Goal: Information Seeking & Learning: Learn about a topic

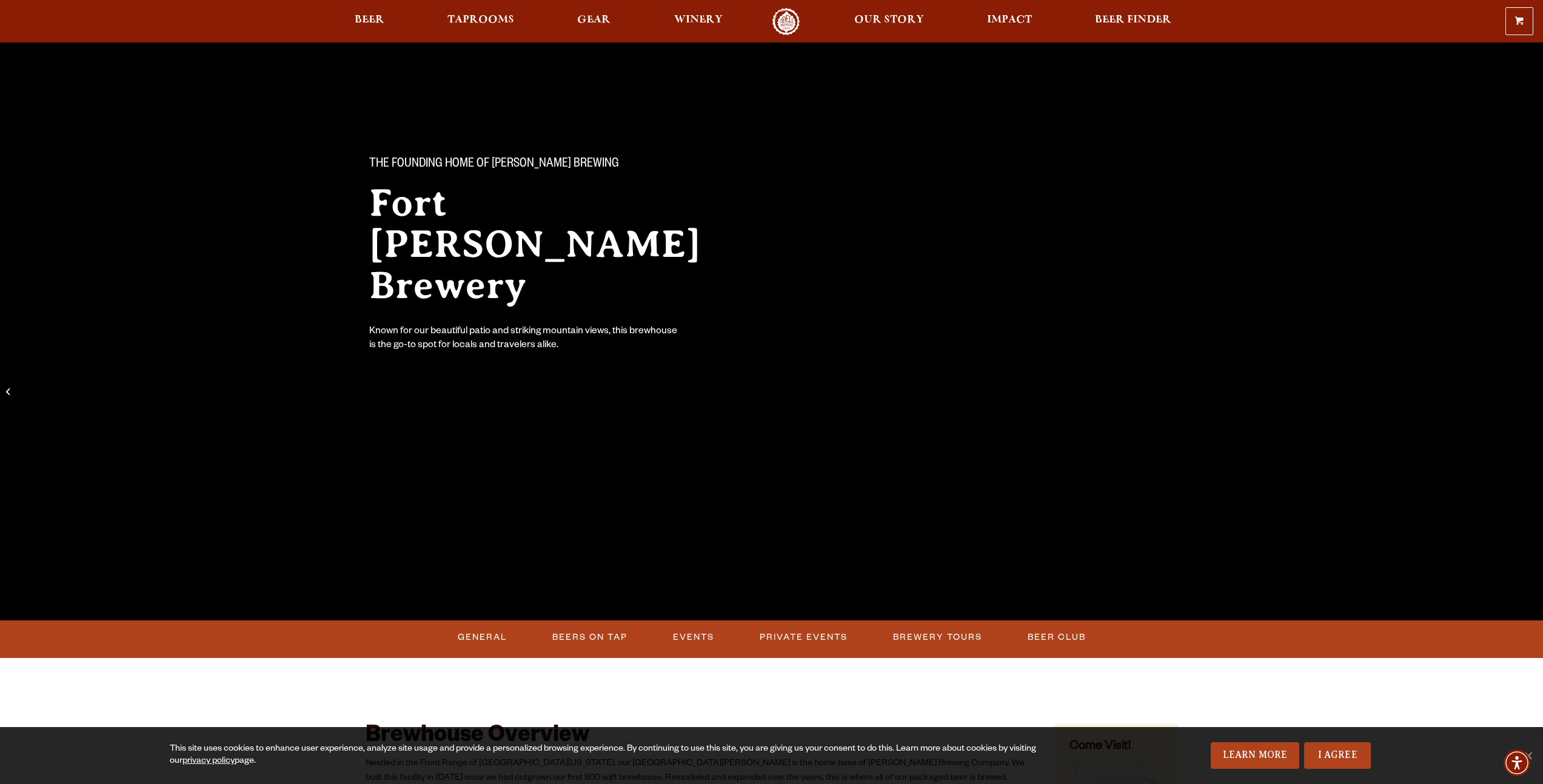
scroll to position [104, 0]
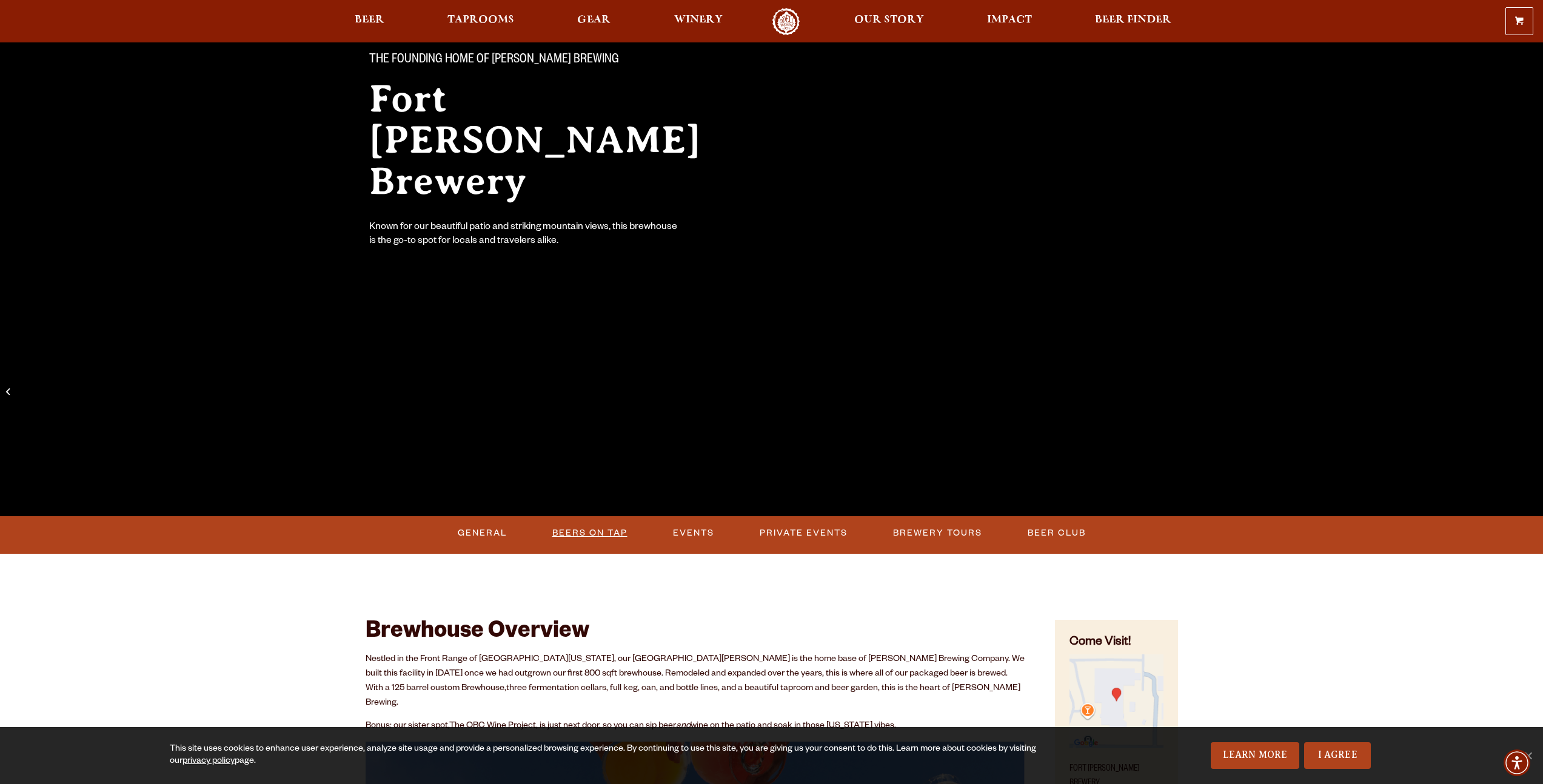
click at [606, 535] on link "Beers on Tap" at bounding box center [590, 534] width 85 height 28
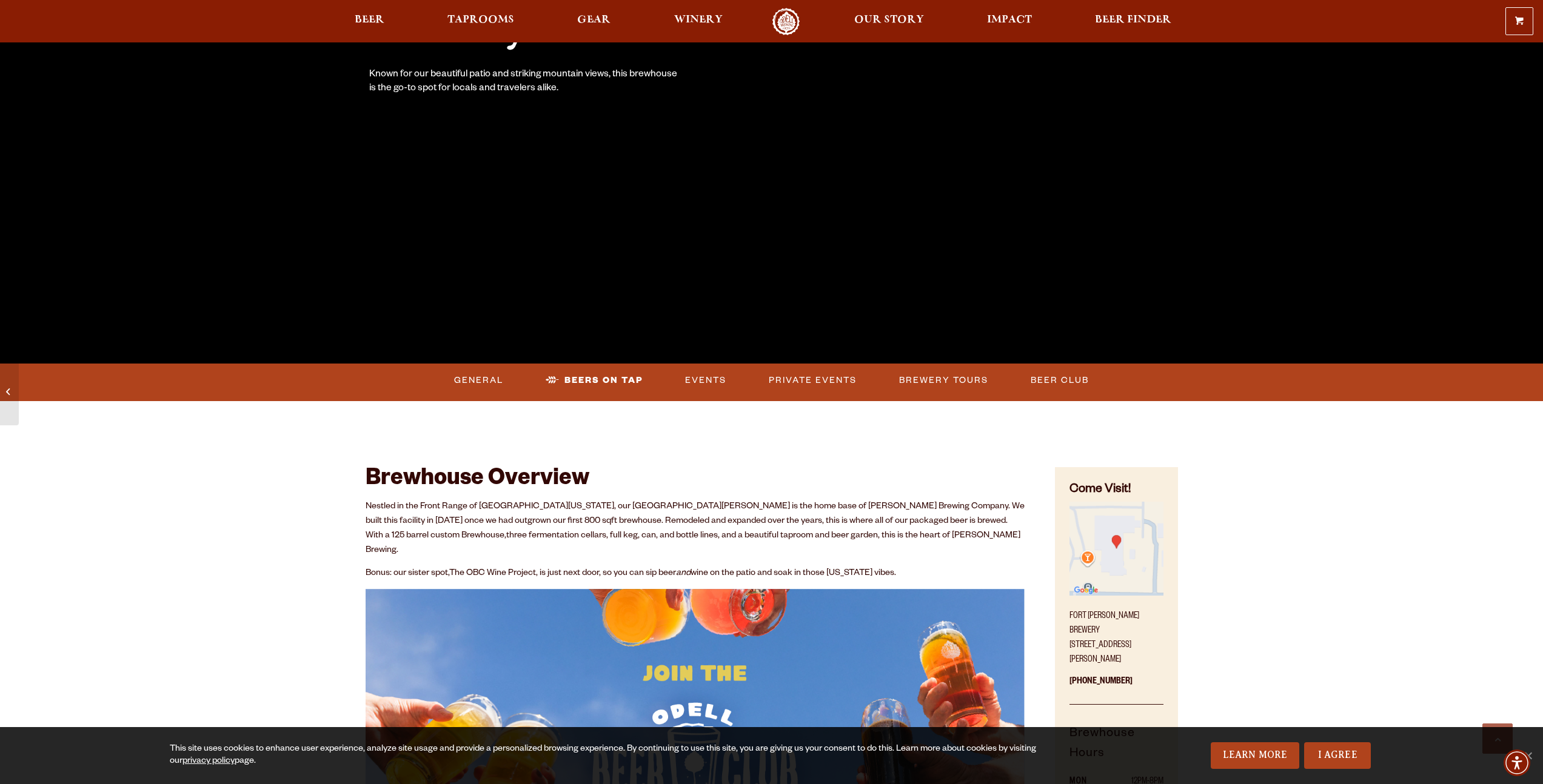
scroll to position [234, 0]
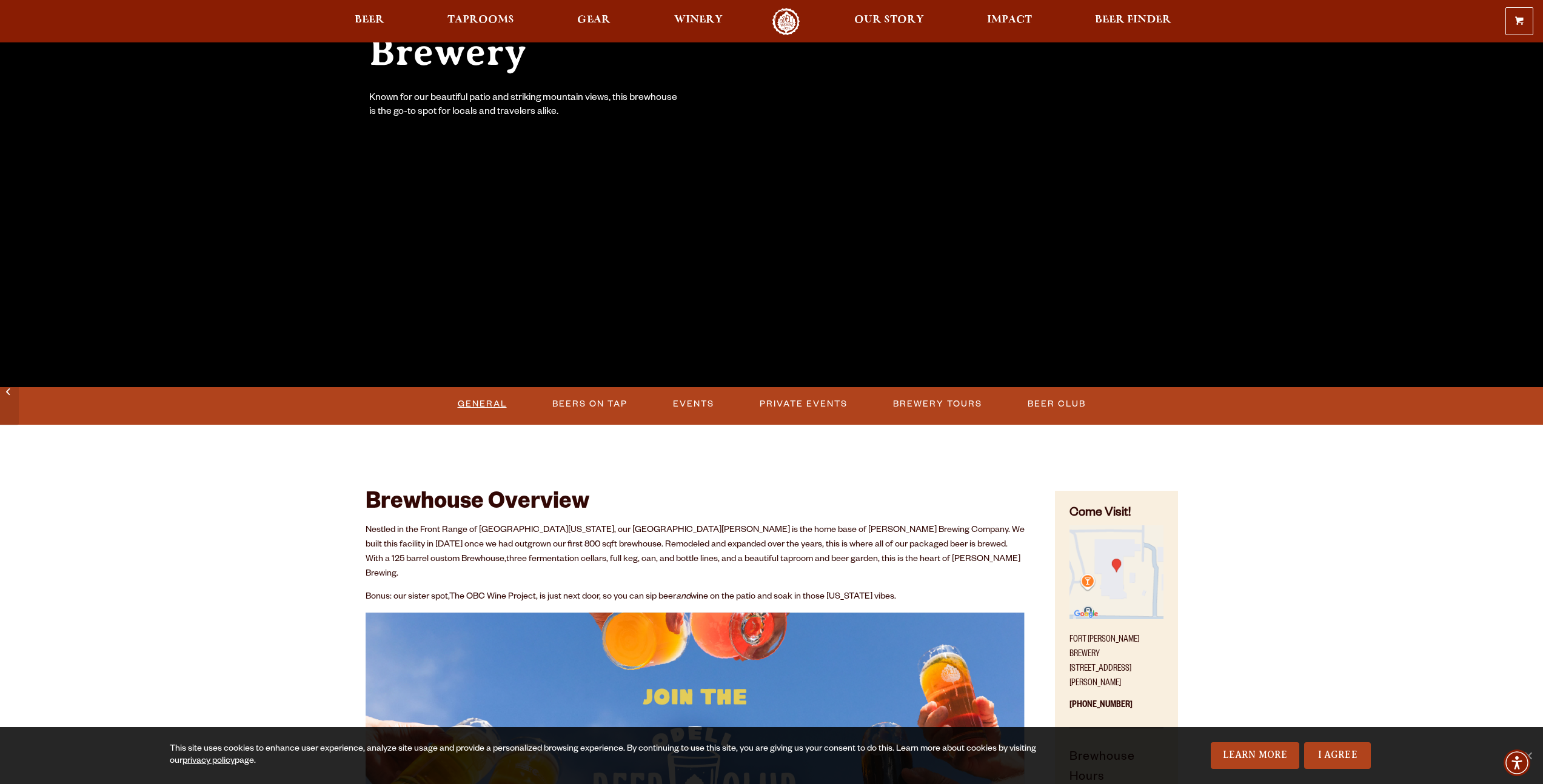
click at [495, 400] on link "General" at bounding box center [482, 404] width 59 height 28
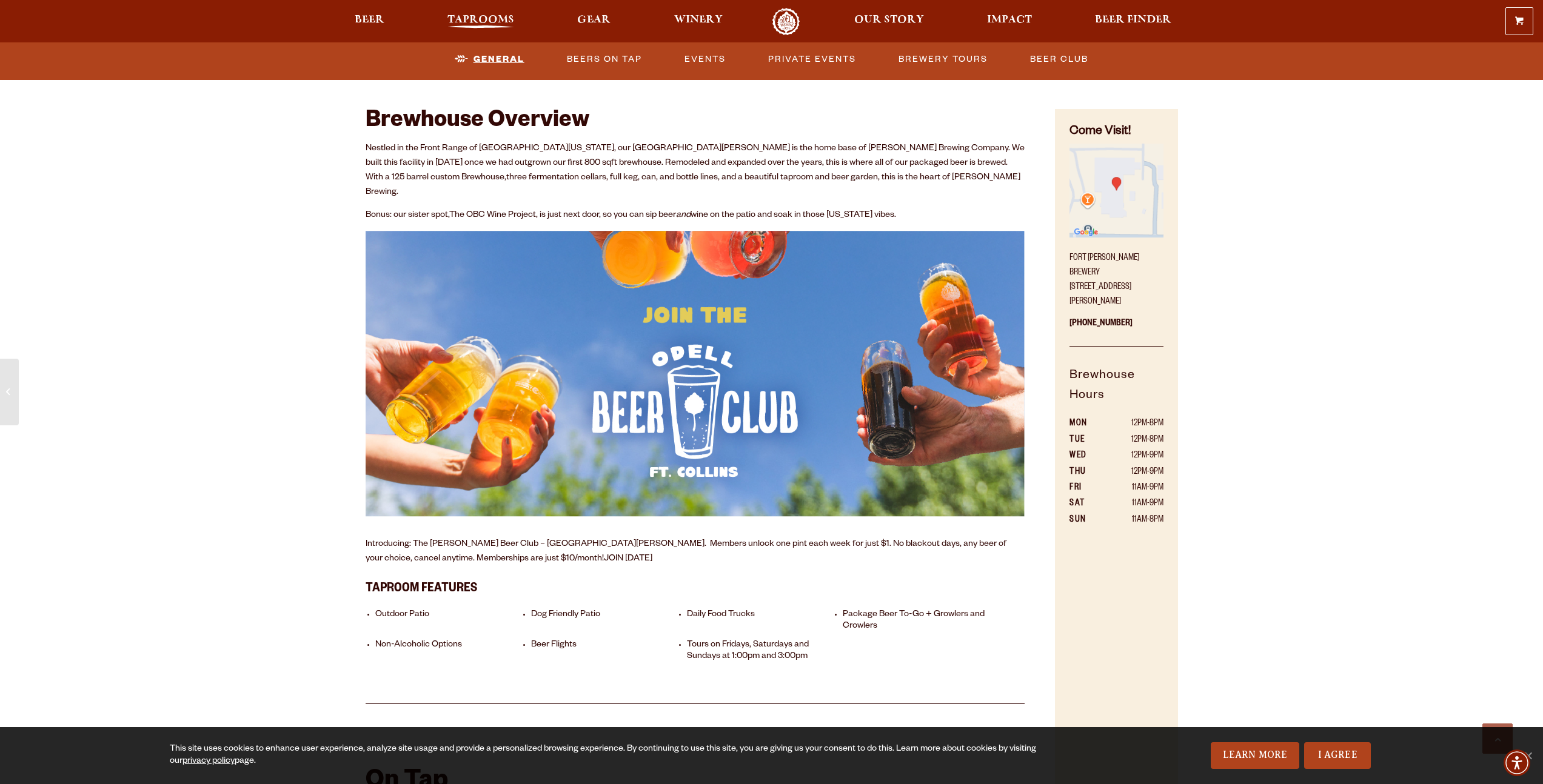
scroll to position [618, 0]
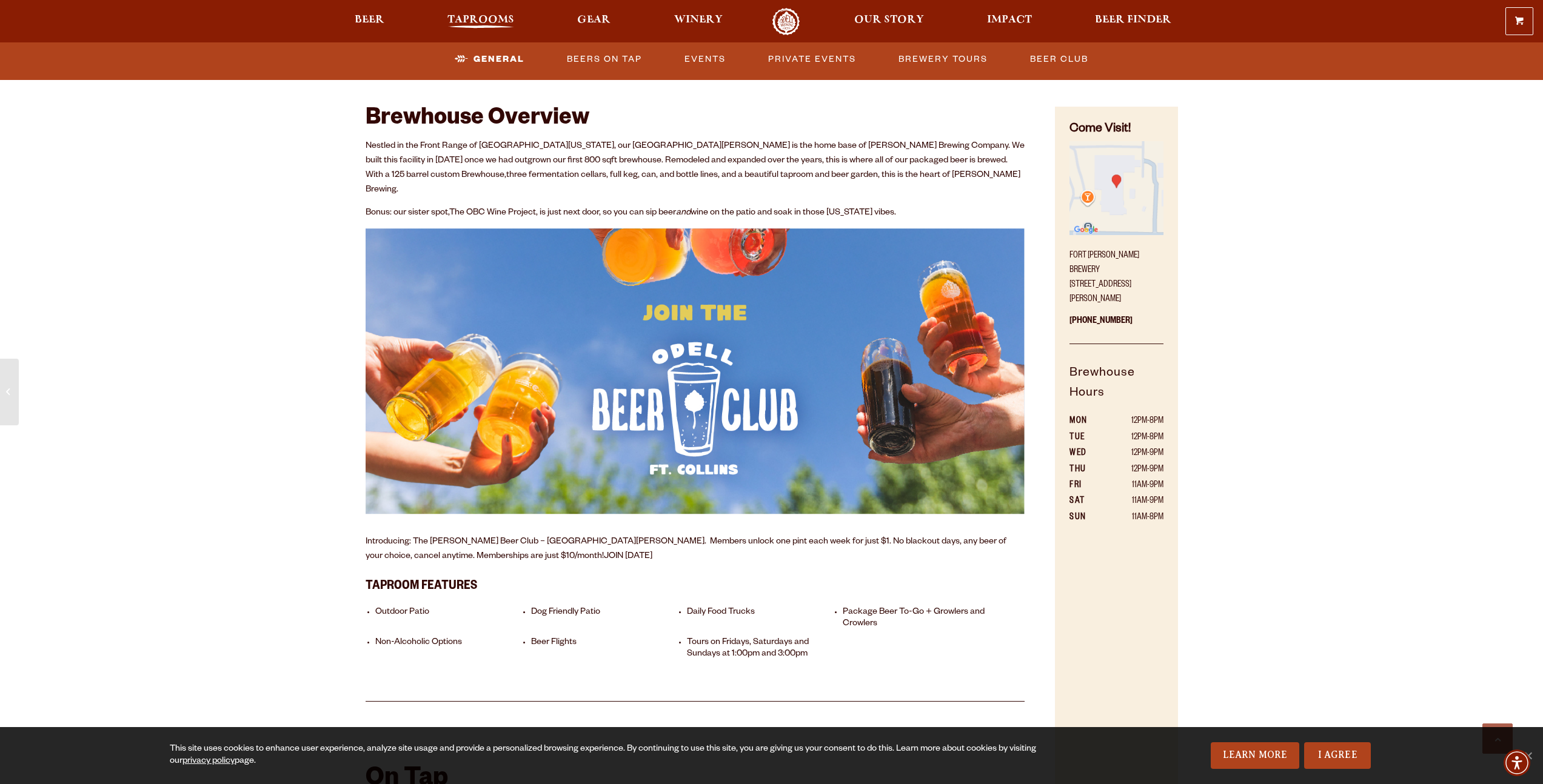
click at [475, 16] on span "Taprooms" at bounding box center [481, 20] width 66 height 10
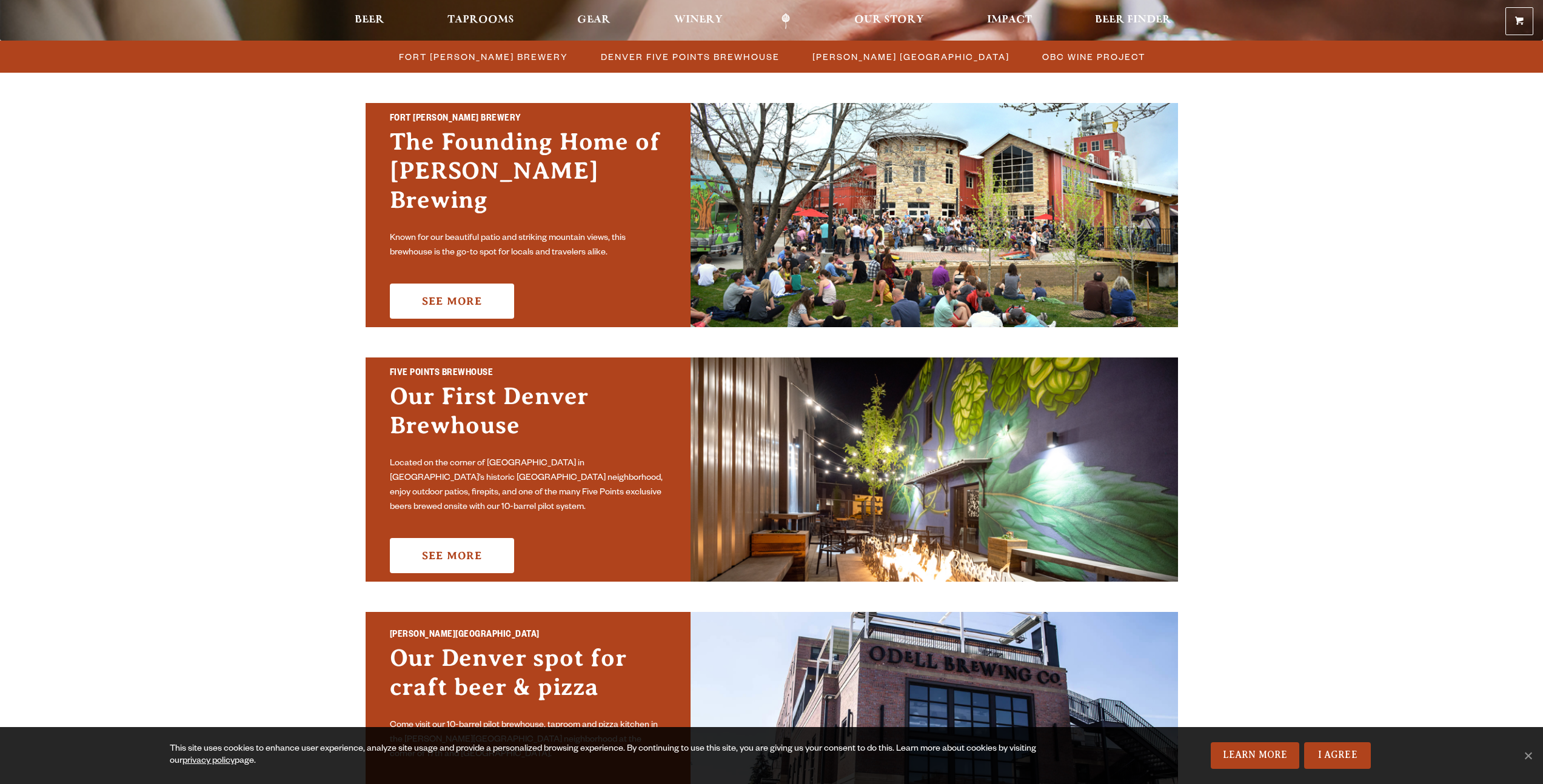
scroll to position [369, 0]
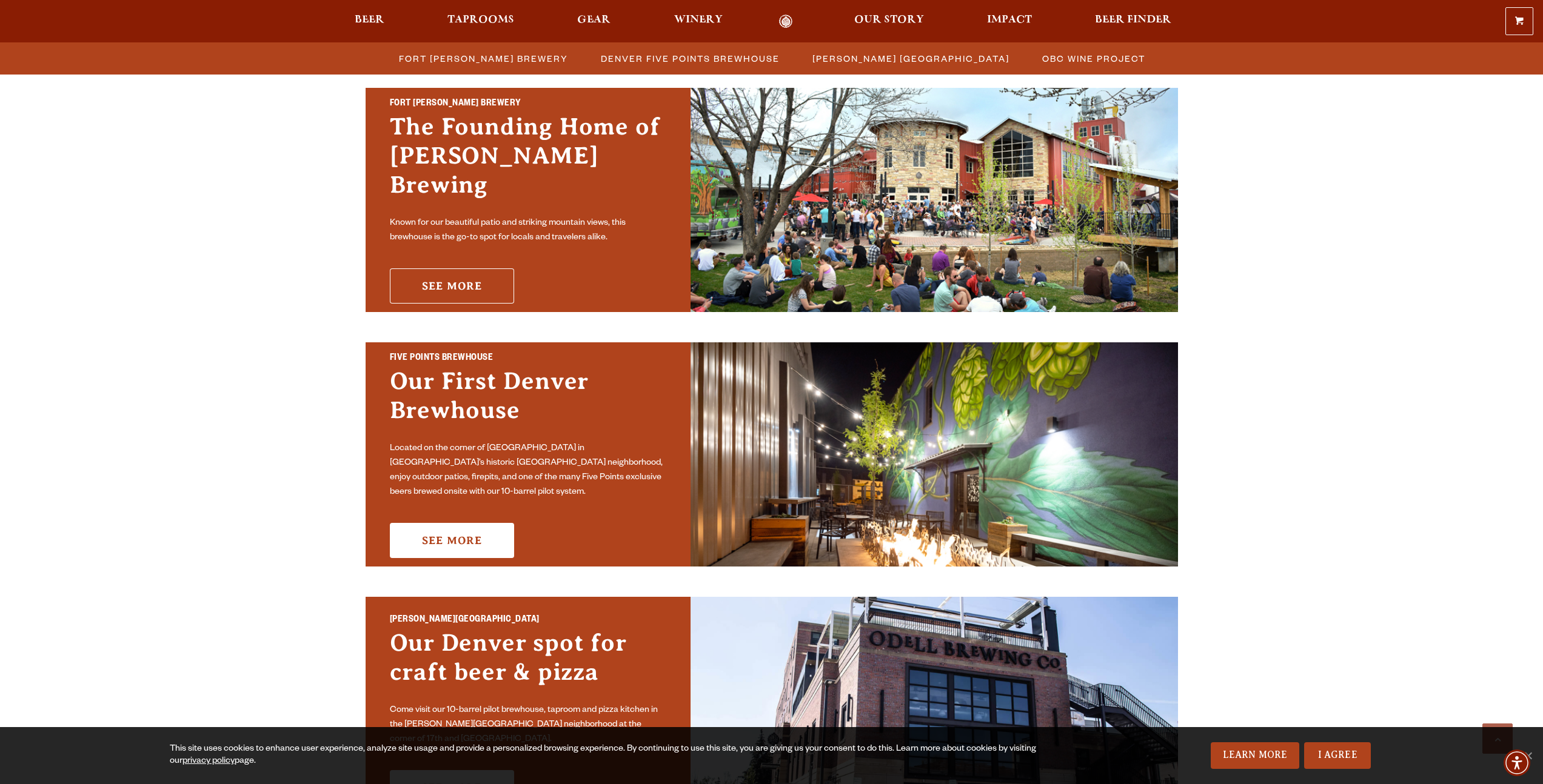
click at [464, 275] on link "See More" at bounding box center [452, 286] width 125 height 35
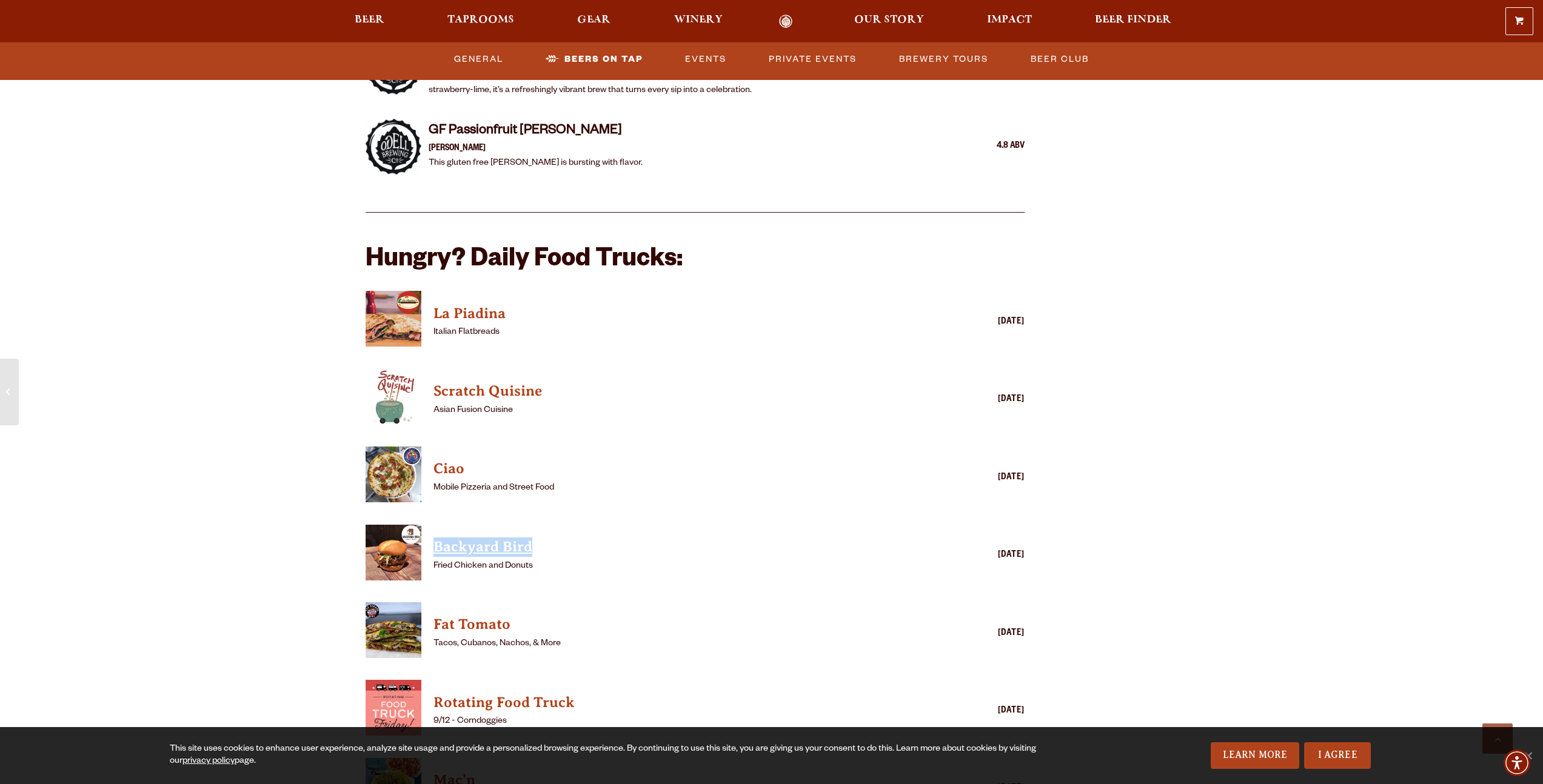
scroll to position [2972, 0]
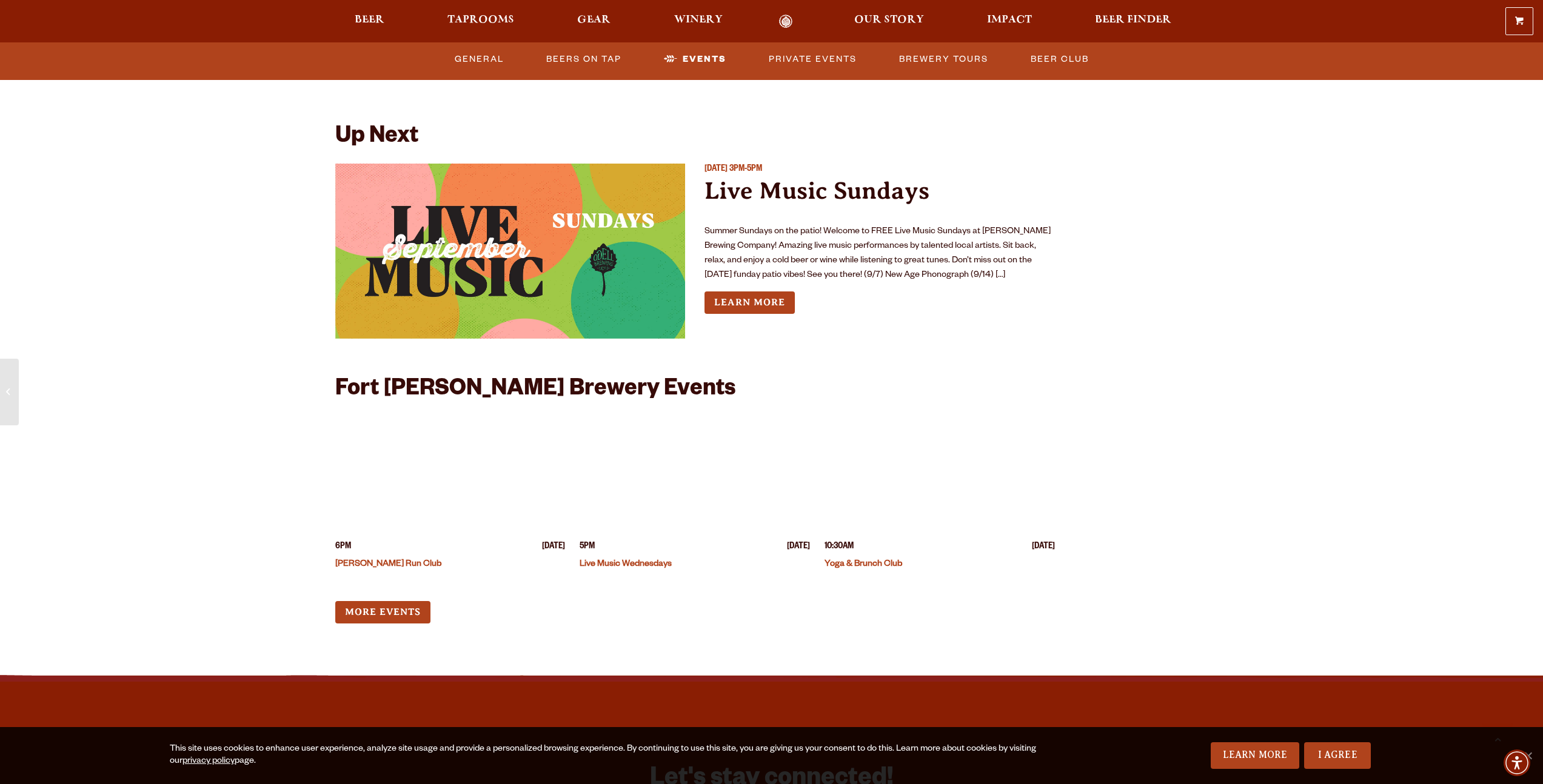
scroll to position [4479, 0]
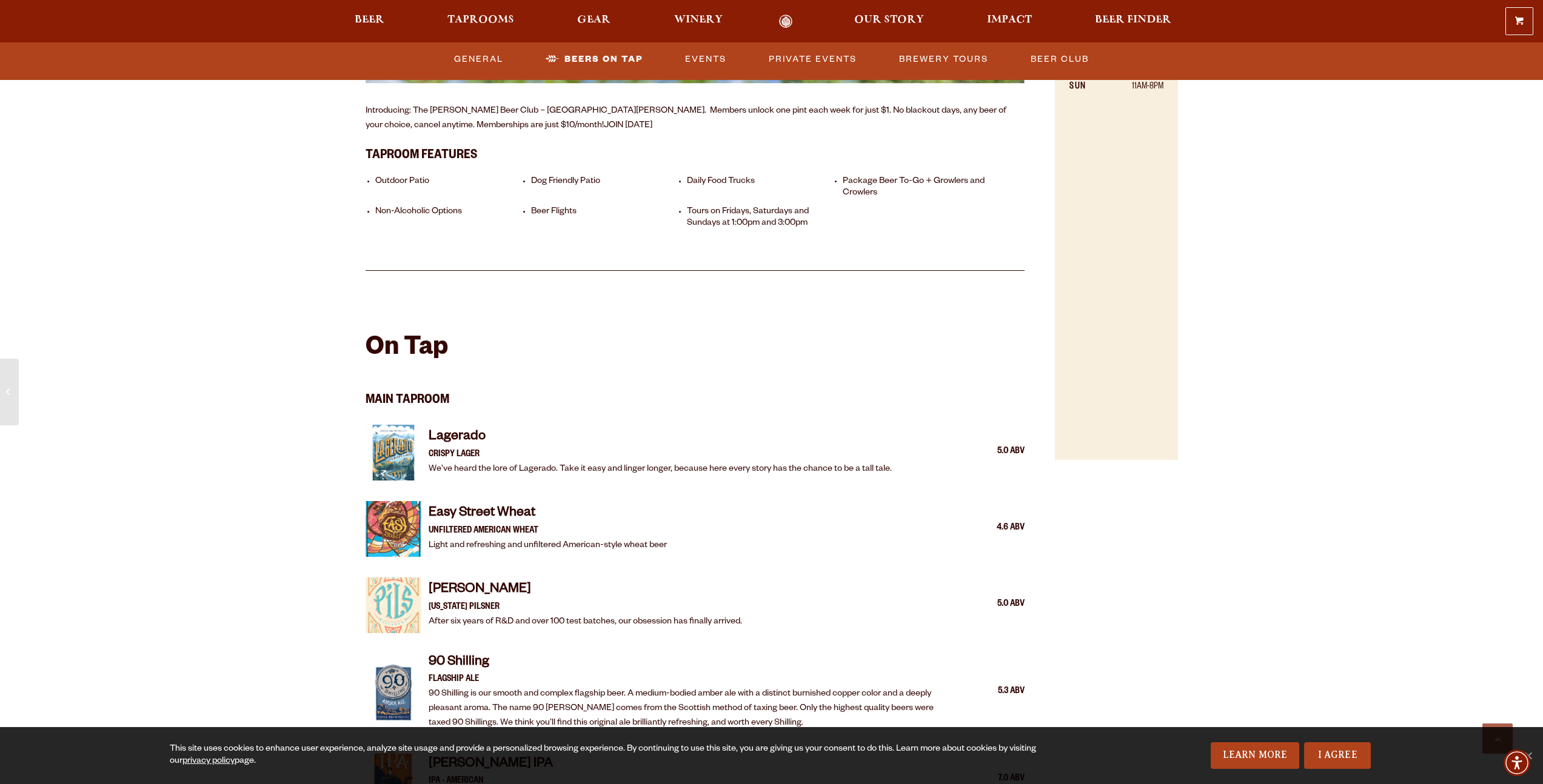
scroll to position [981, 0]
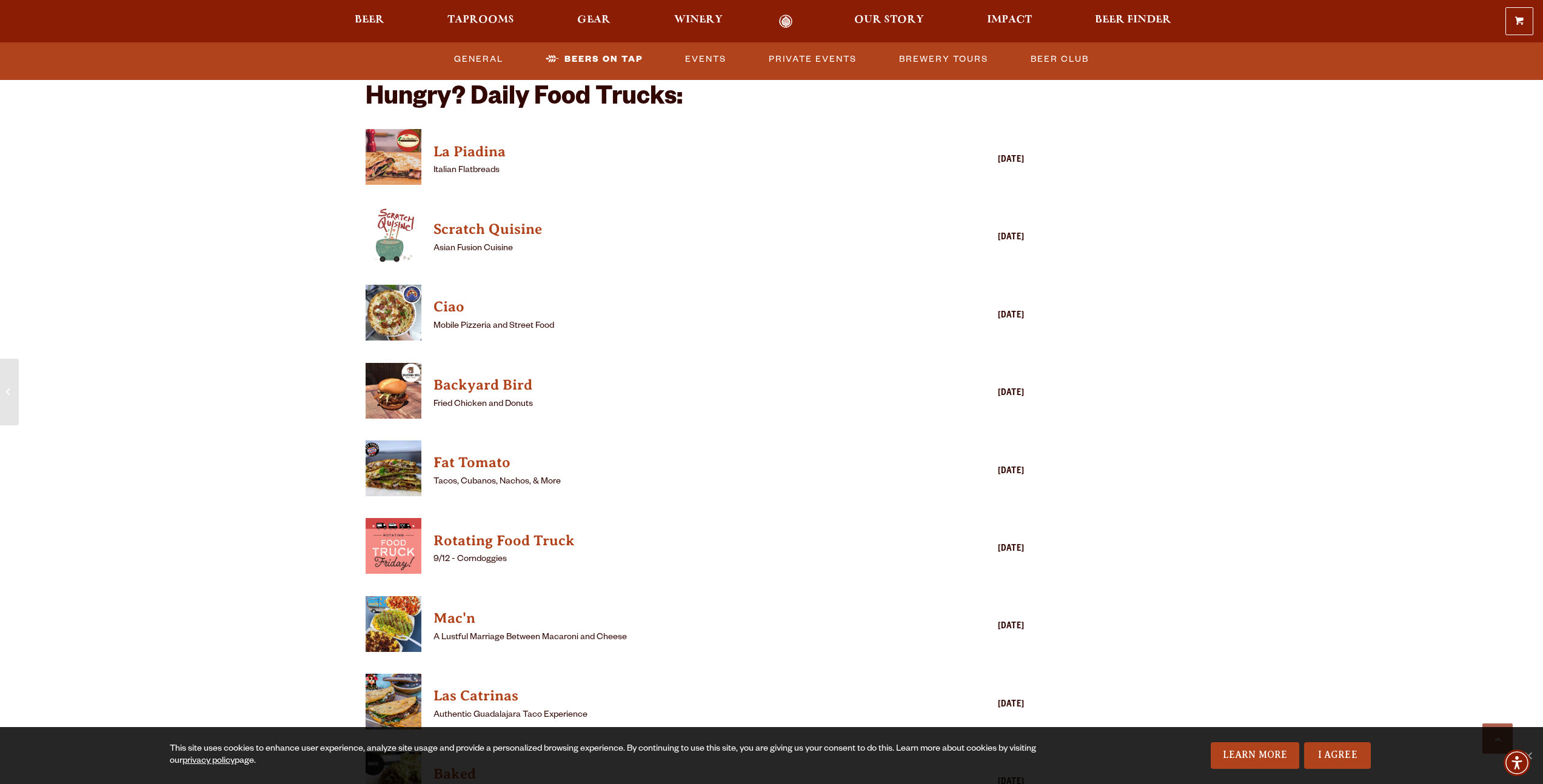
scroll to position [3035, 0]
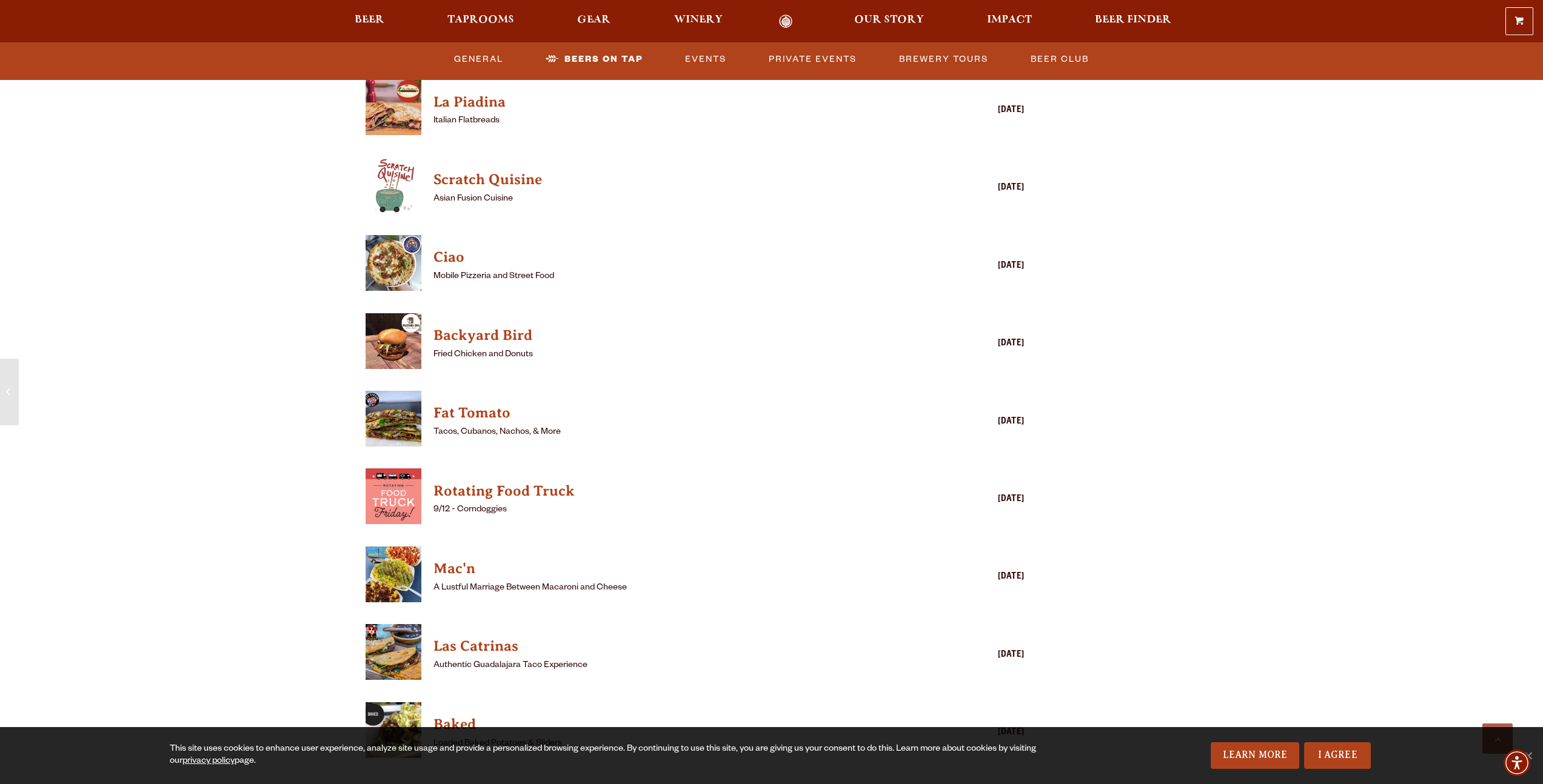
click at [498, 326] on h4 "Backyard Bird" at bounding box center [678, 336] width 489 height 20
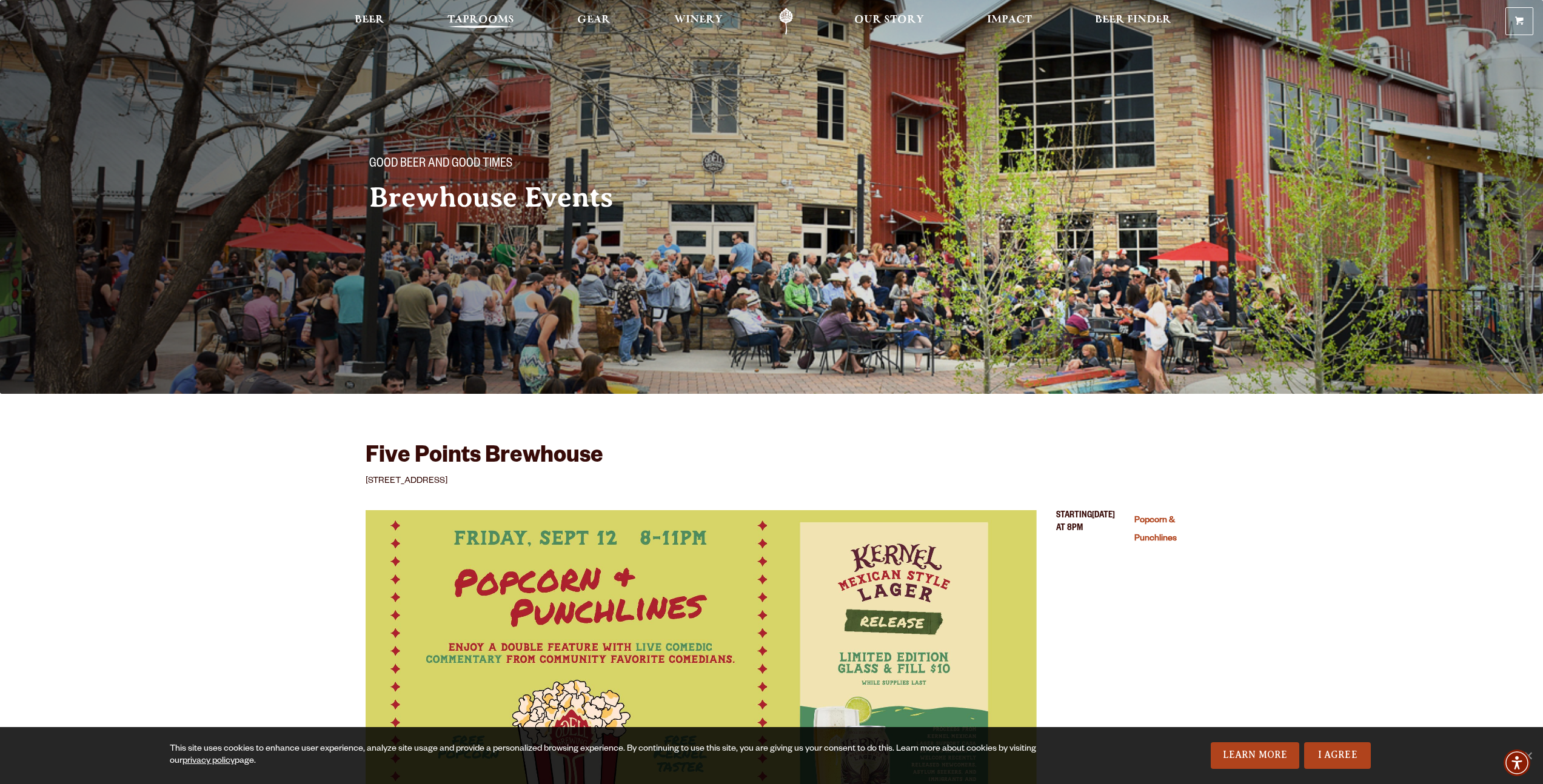
click at [474, 16] on span "Taprooms" at bounding box center [481, 20] width 66 height 10
click at [383, 15] on span "Beer" at bounding box center [369, 20] width 29 height 10
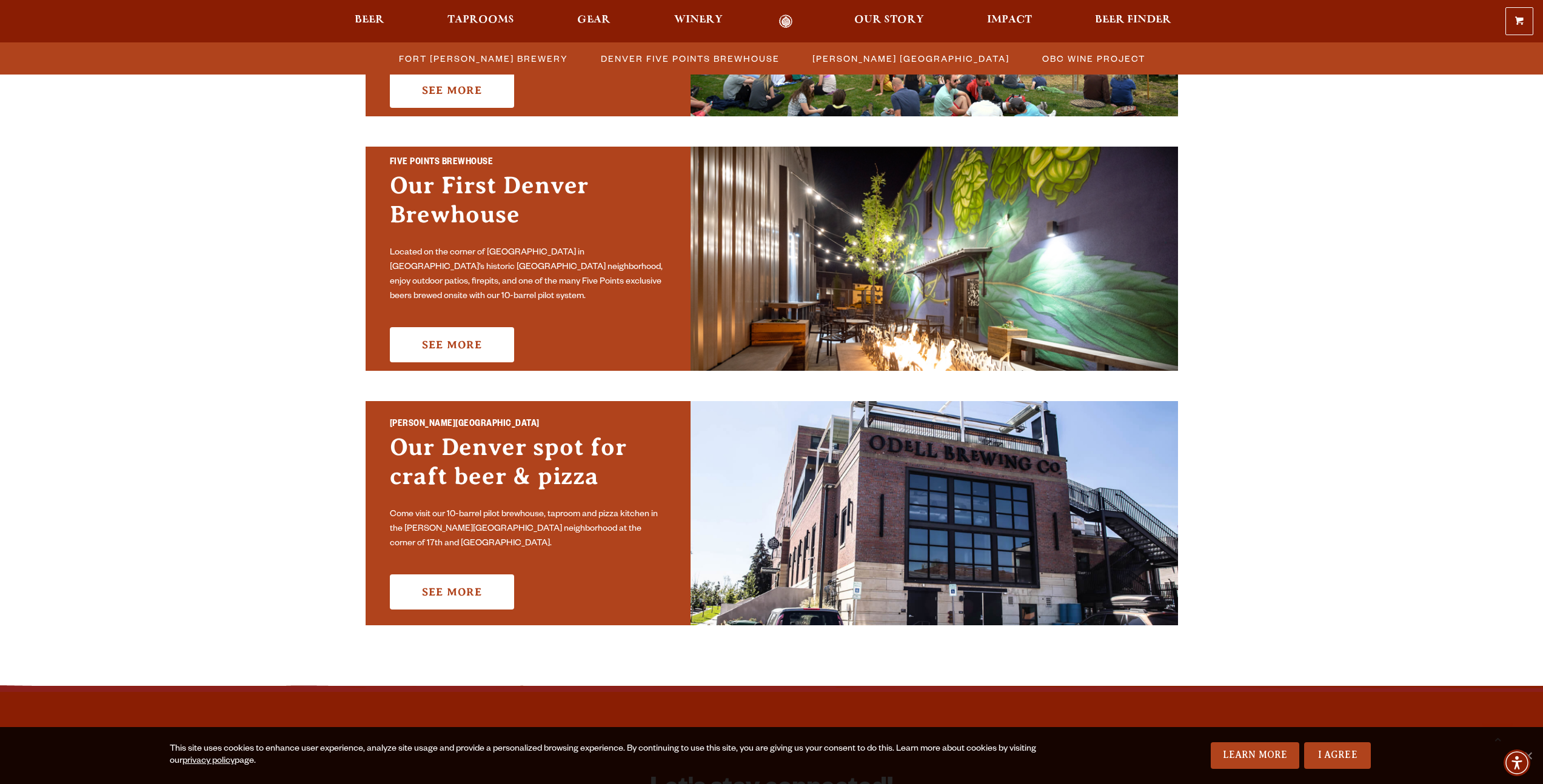
scroll to position [730, 0]
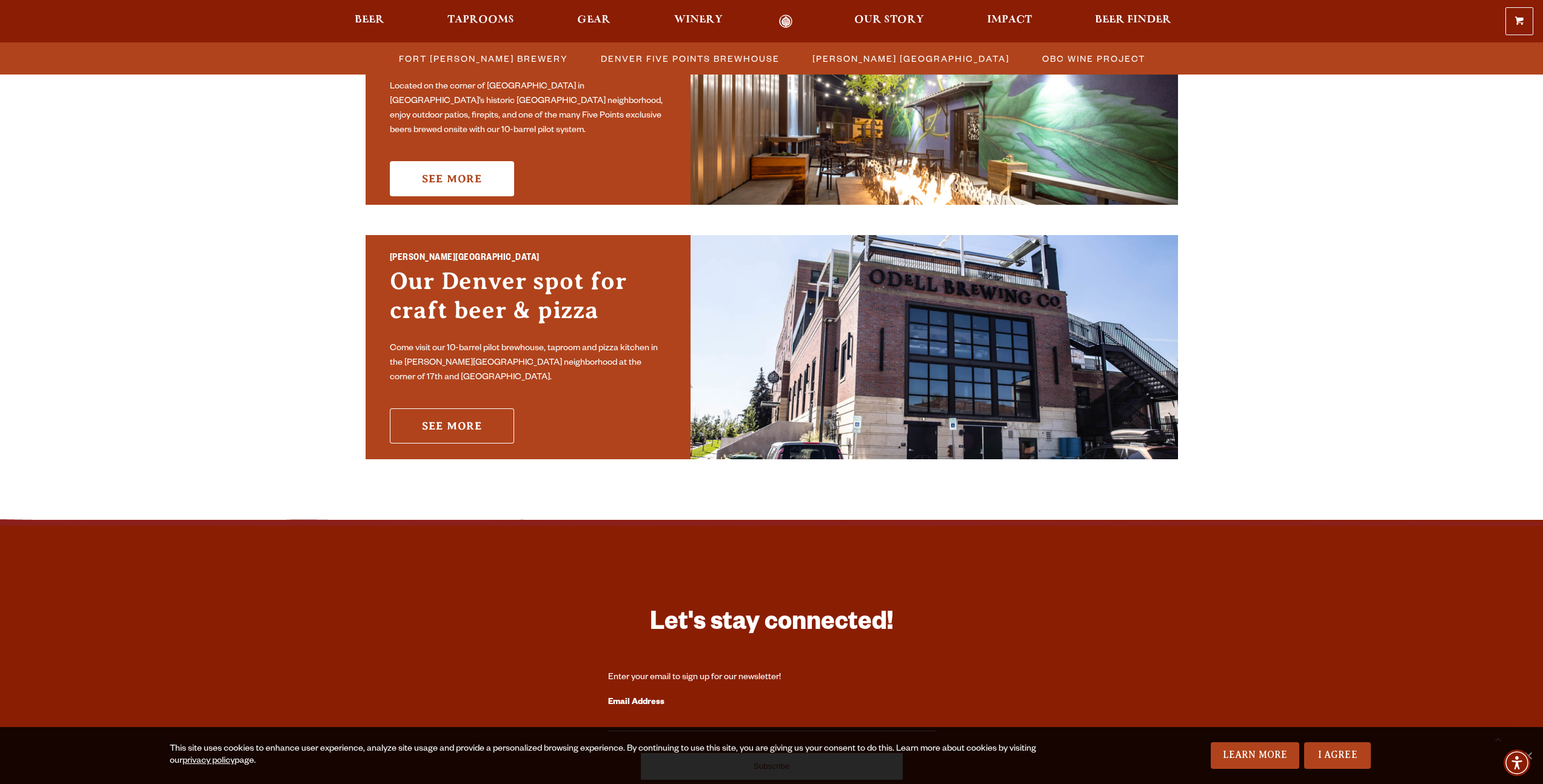
click at [436, 416] on link "See More" at bounding box center [452, 426] width 125 height 35
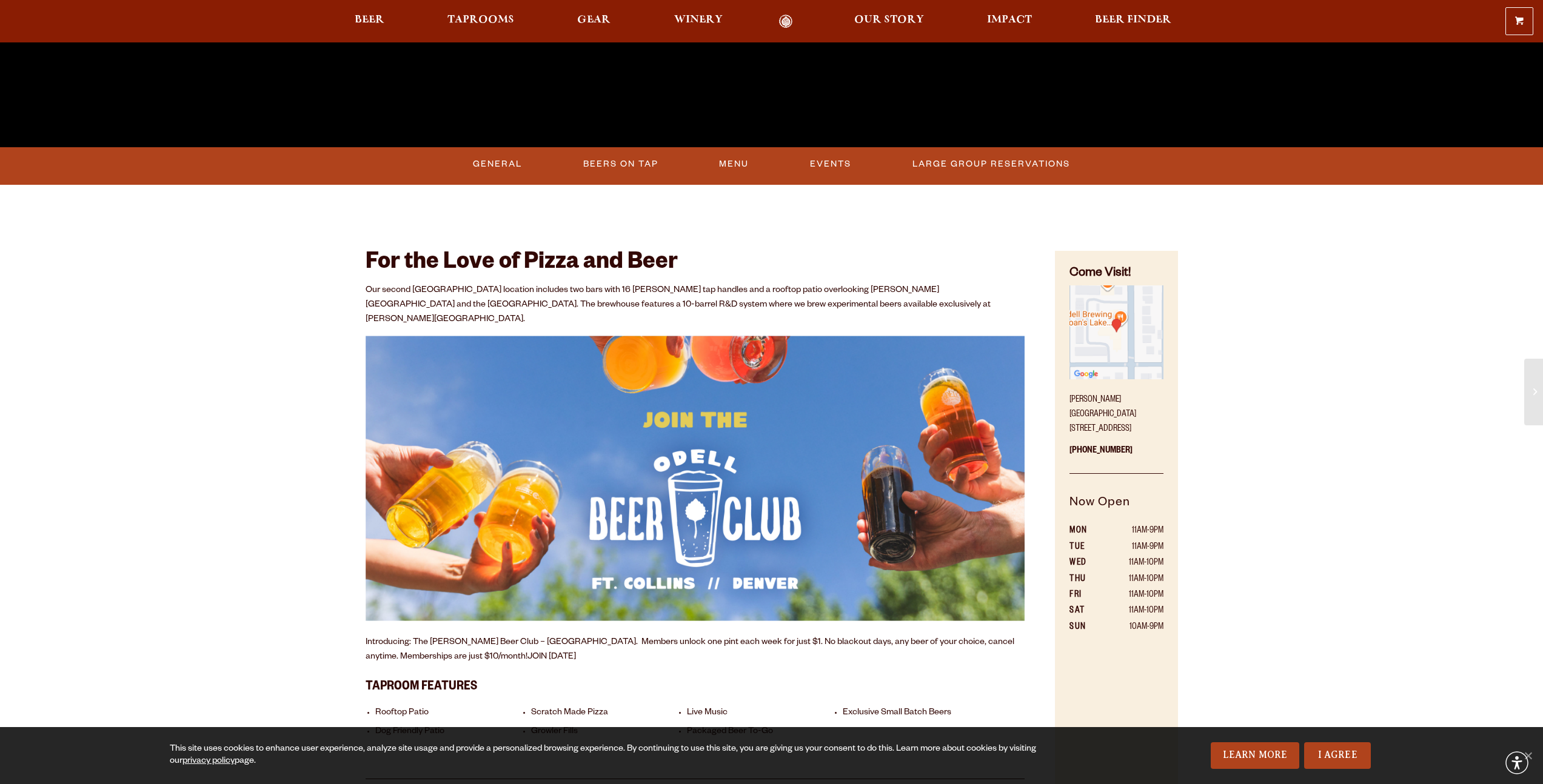
scroll to position [543, 0]
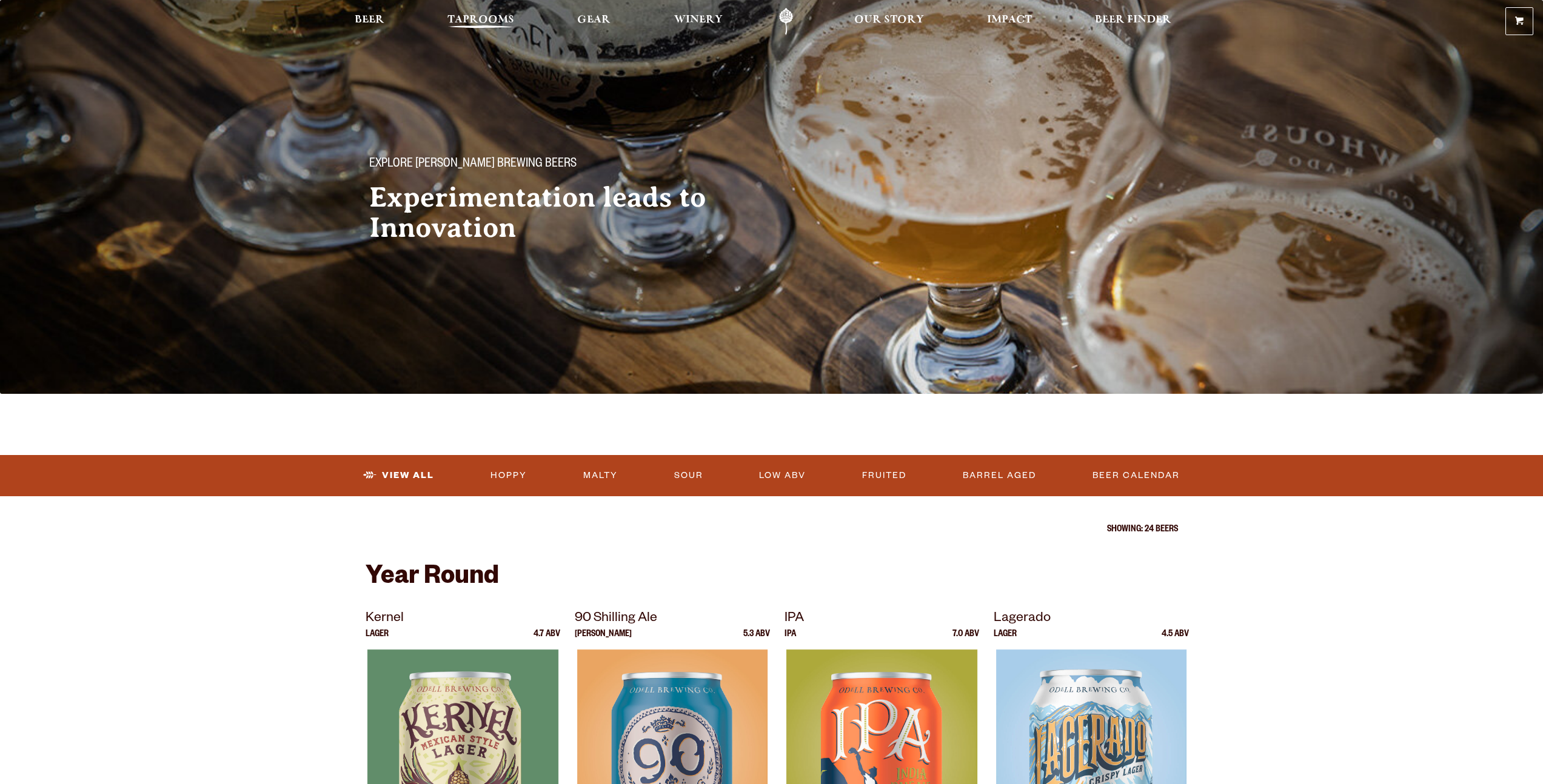
click at [469, 23] on span "Taprooms" at bounding box center [481, 20] width 66 height 10
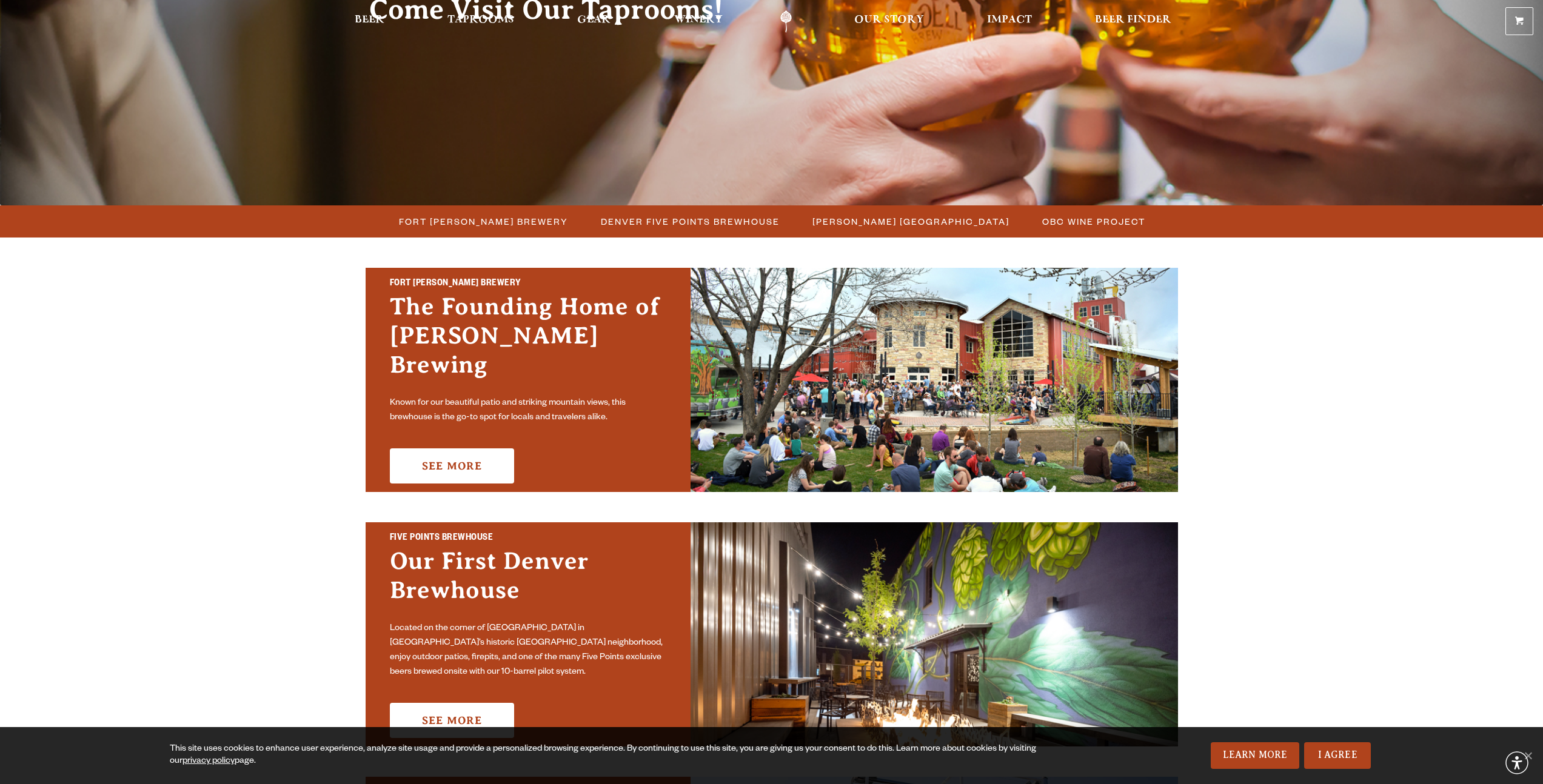
scroll to position [191, 0]
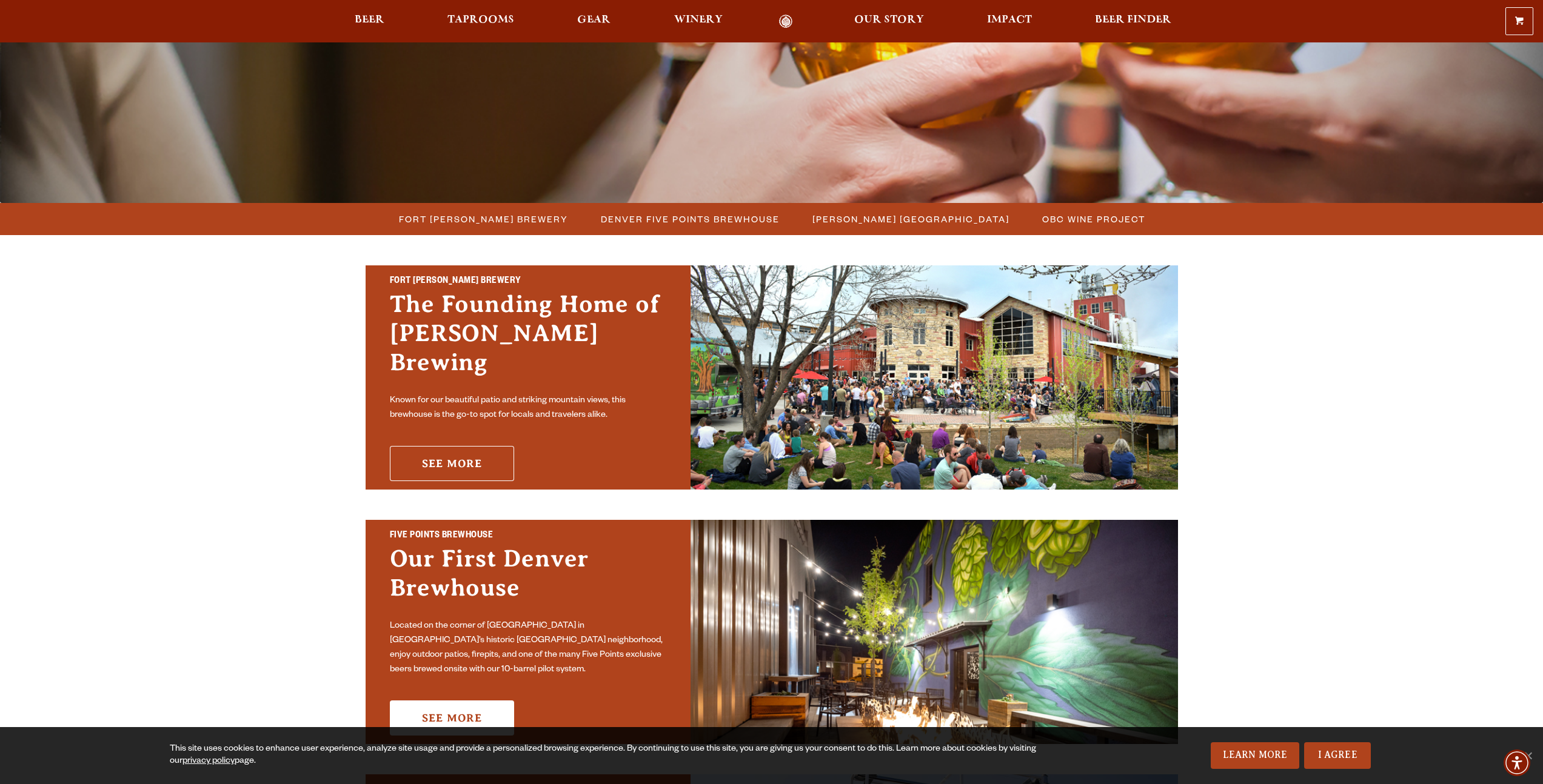
click at [457, 447] on link "See More" at bounding box center [452, 464] width 125 height 35
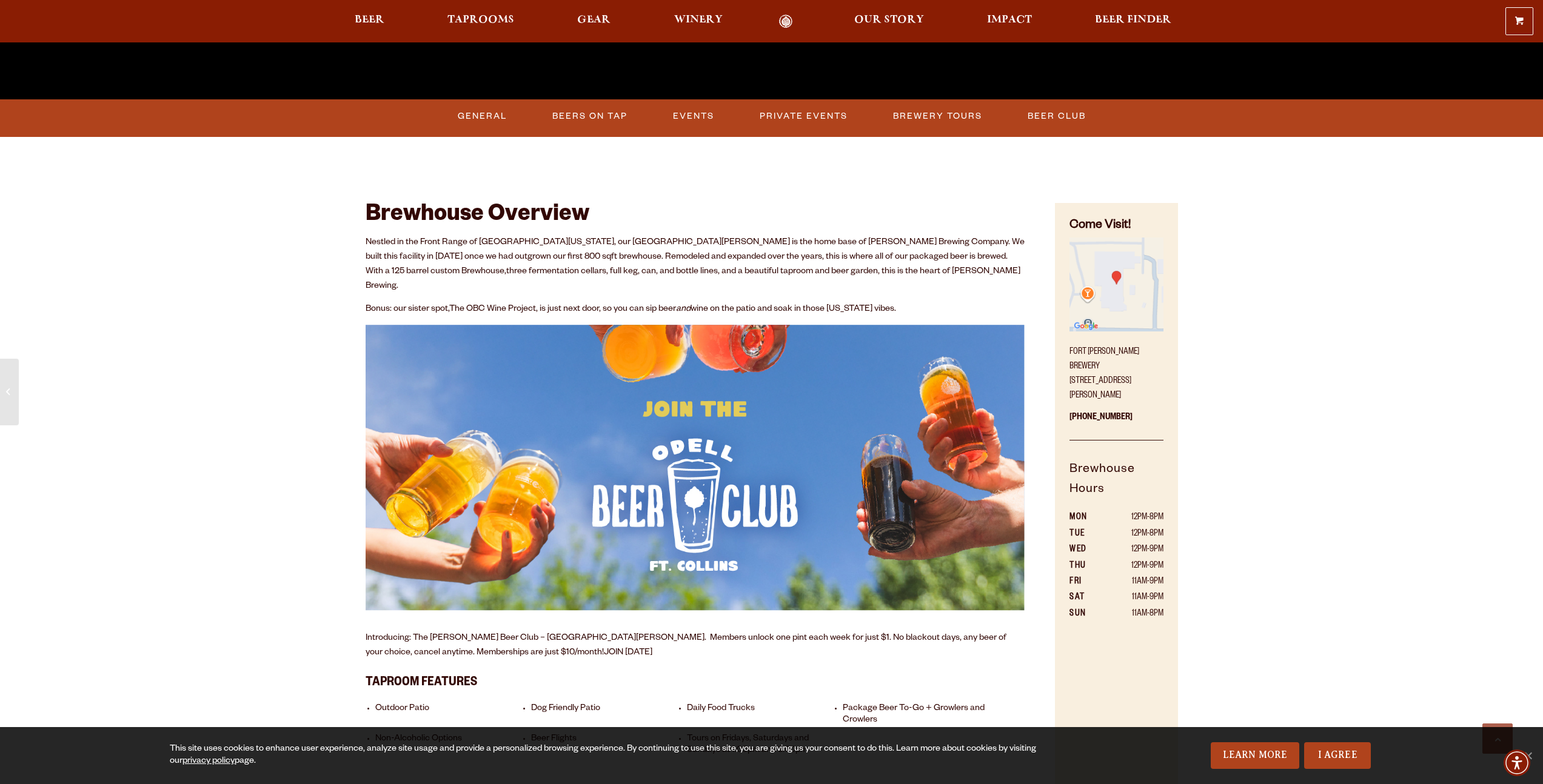
scroll to position [522, 0]
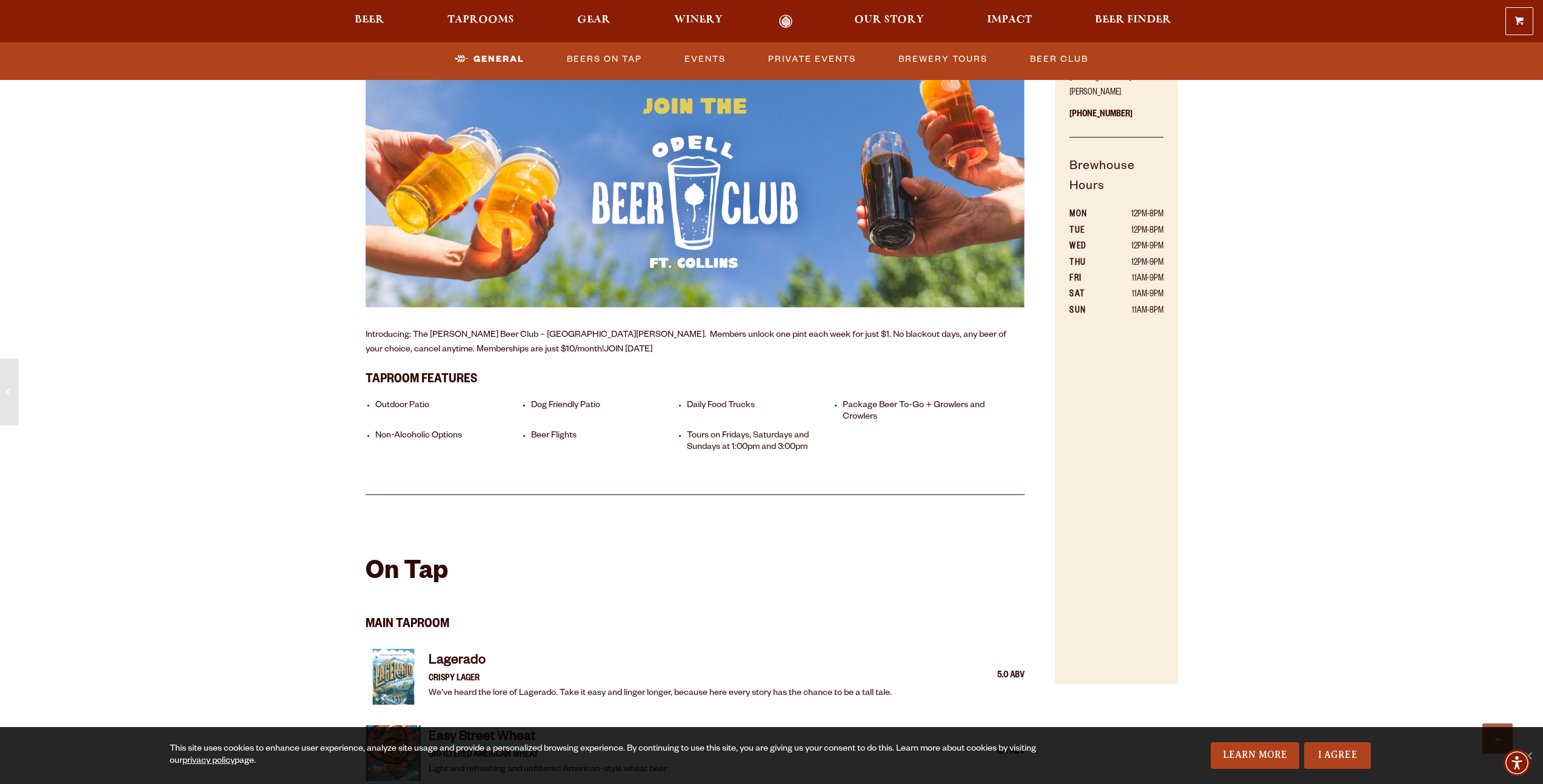
scroll to position [420, 0]
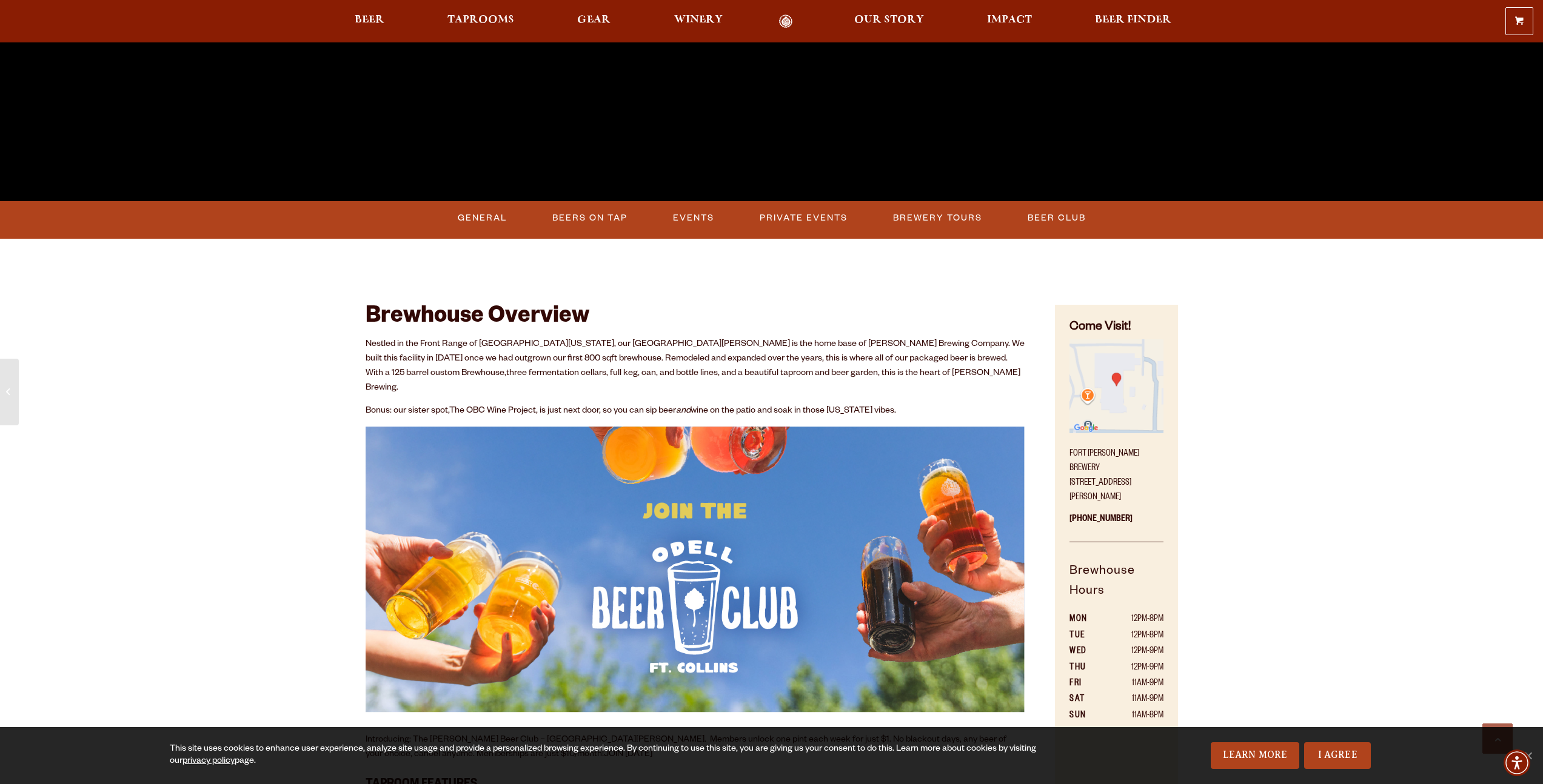
click at [825, 370] on p "Nestled in the Front Range of Northern Colorado, our Fort Collins brewery is th…" at bounding box center [695, 366] width 660 height 58
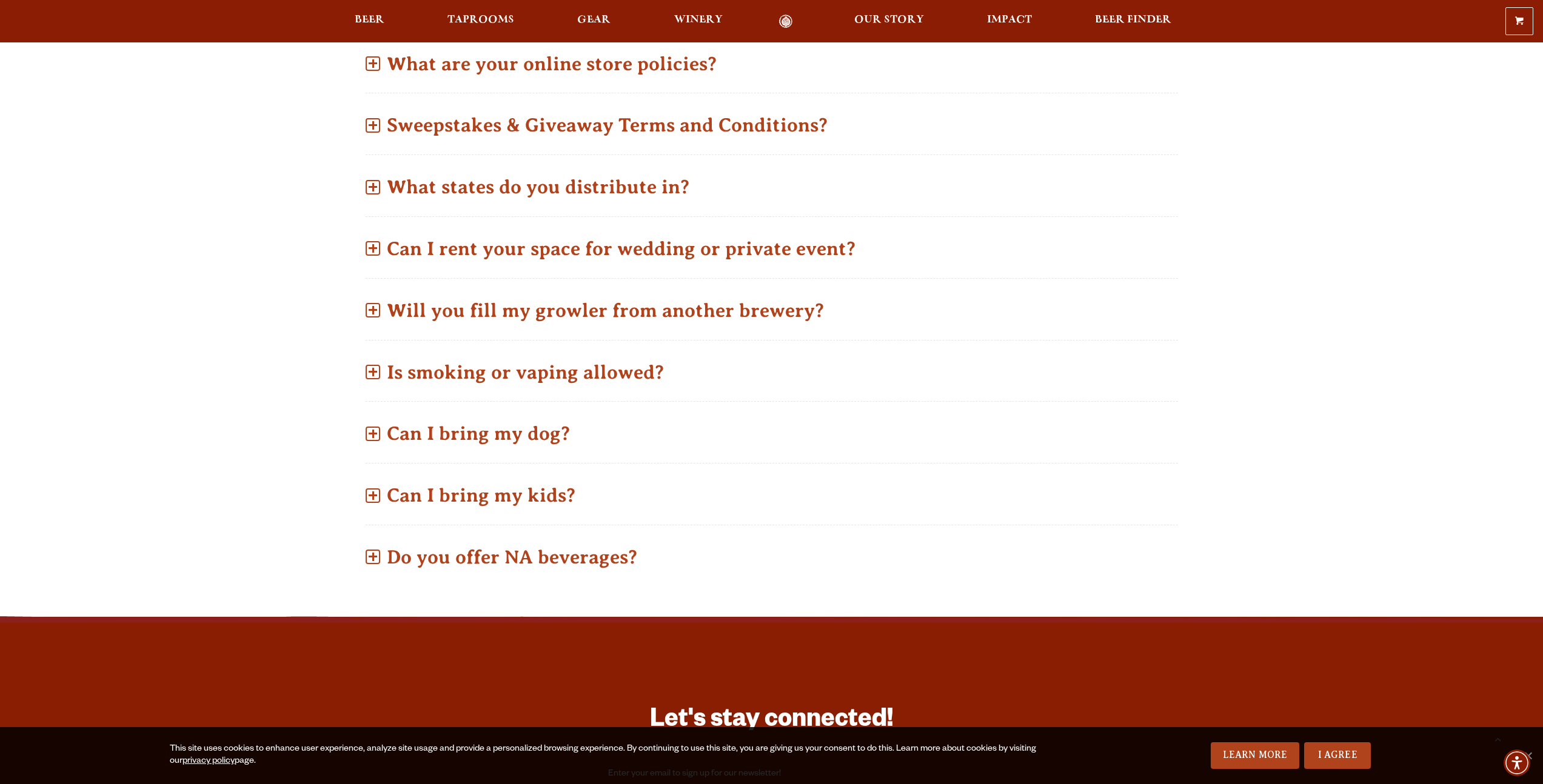
scroll to position [739, 0]
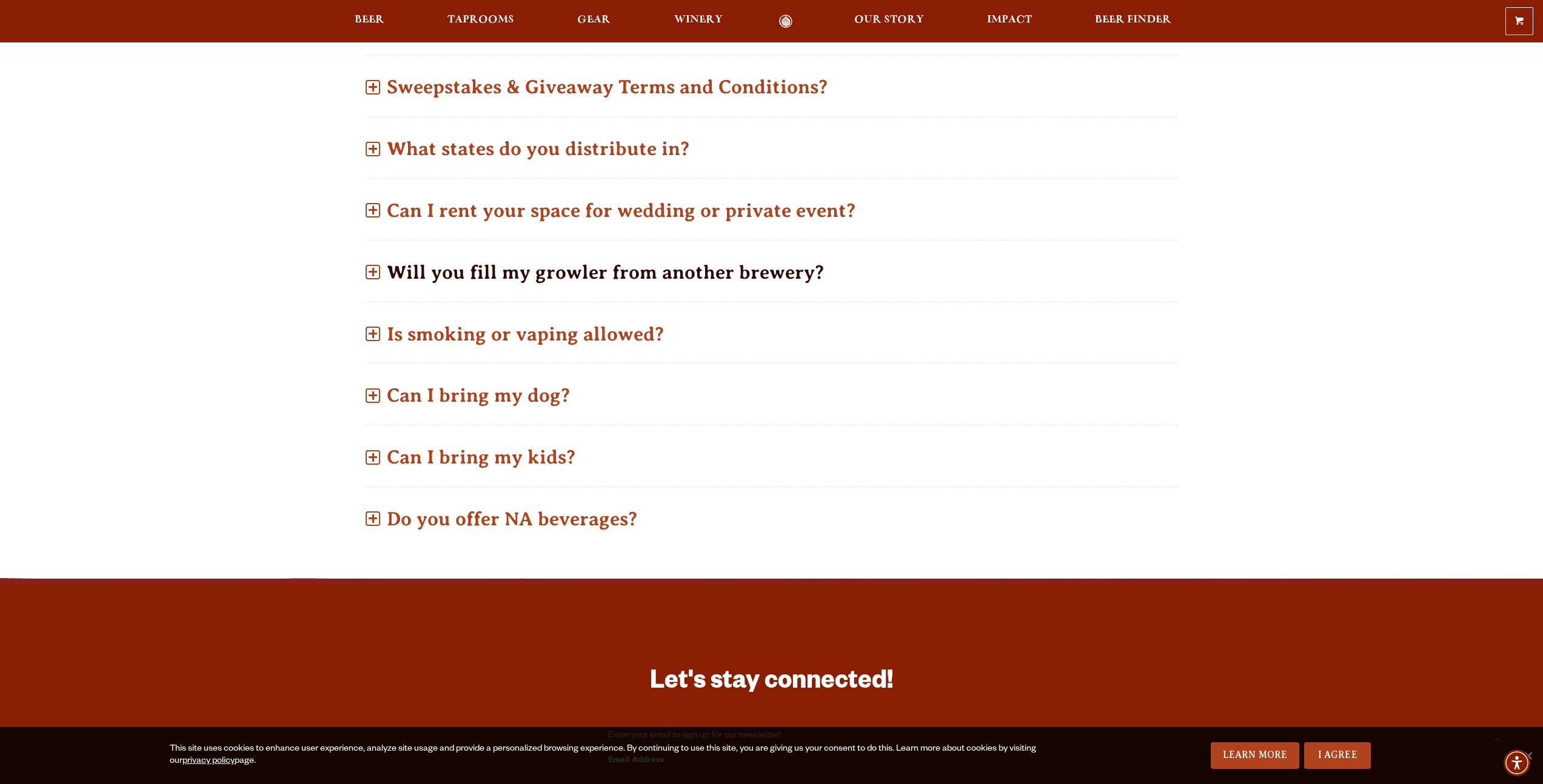
click at [443, 275] on p "Will you fill my growler from another brewery?" at bounding box center [772, 273] width 812 height 43
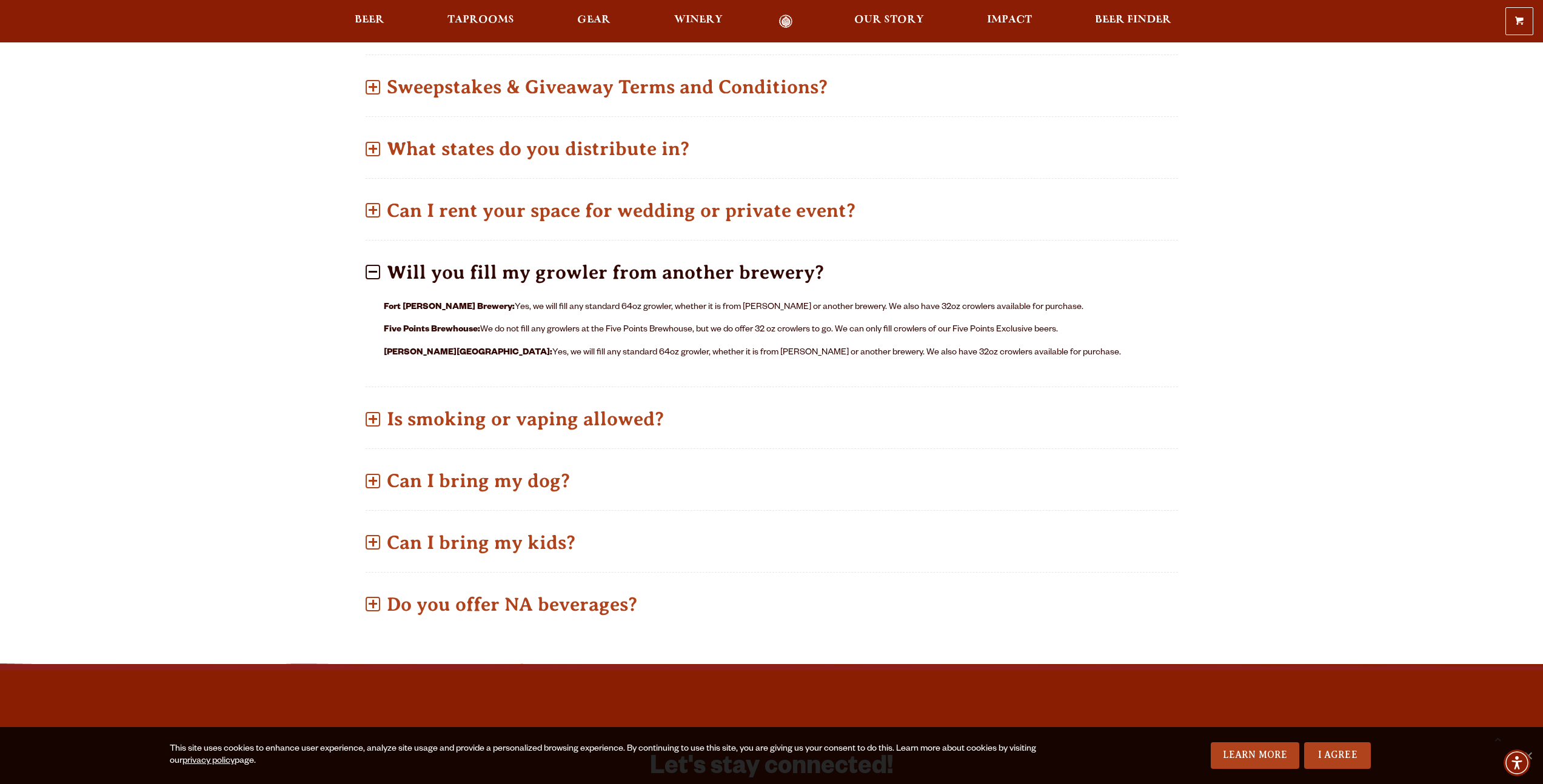
click at [316, 331] on div "More Questions? What are your online store policies? Shipping: Our license proh…" at bounding box center [772, 286] width 1543 height 755
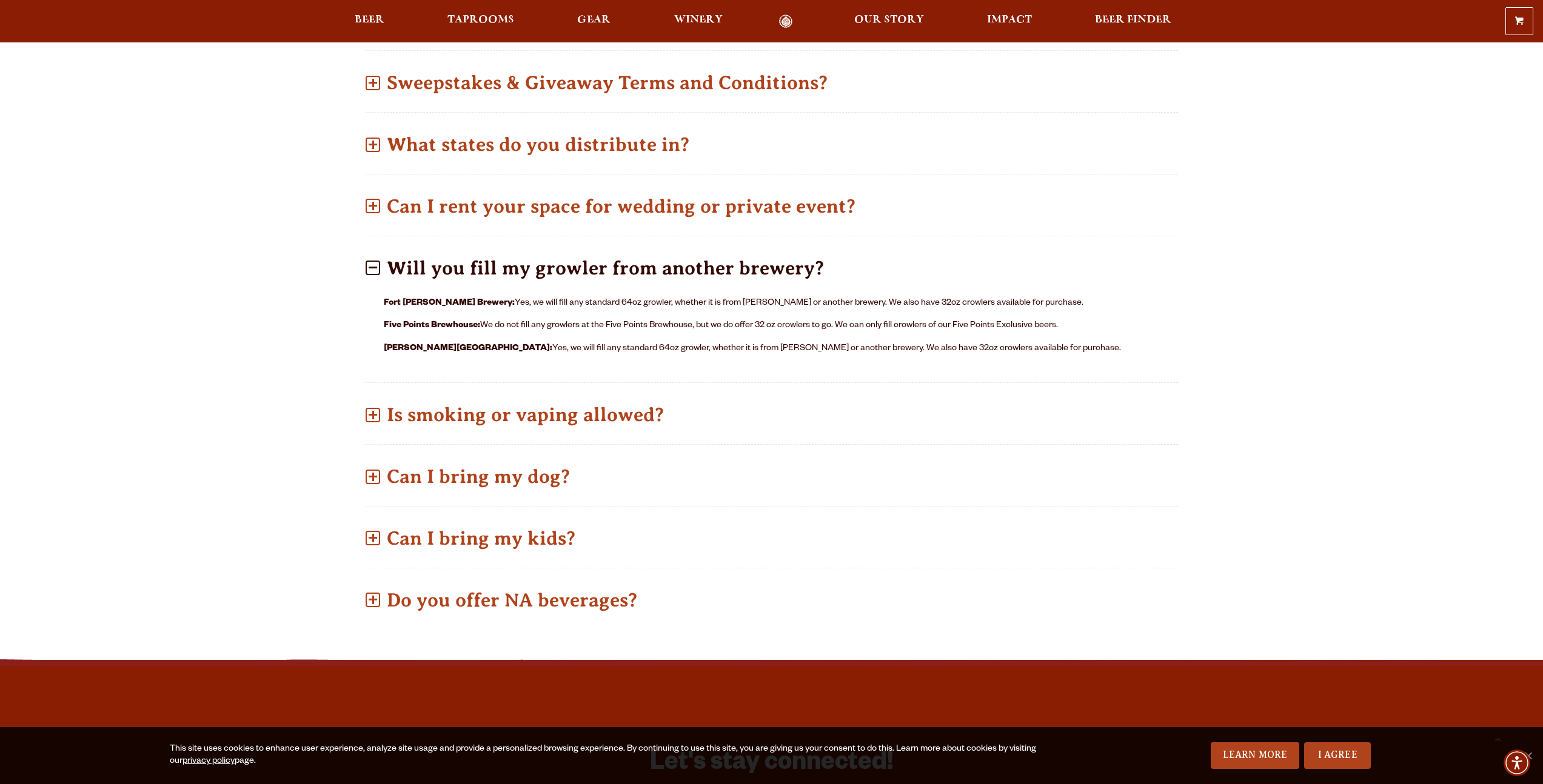
scroll to position [743, 0]
click at [478, 597] on p "Do you offer NA beverages?" at bounding box center [772, 600] width 812 height 43
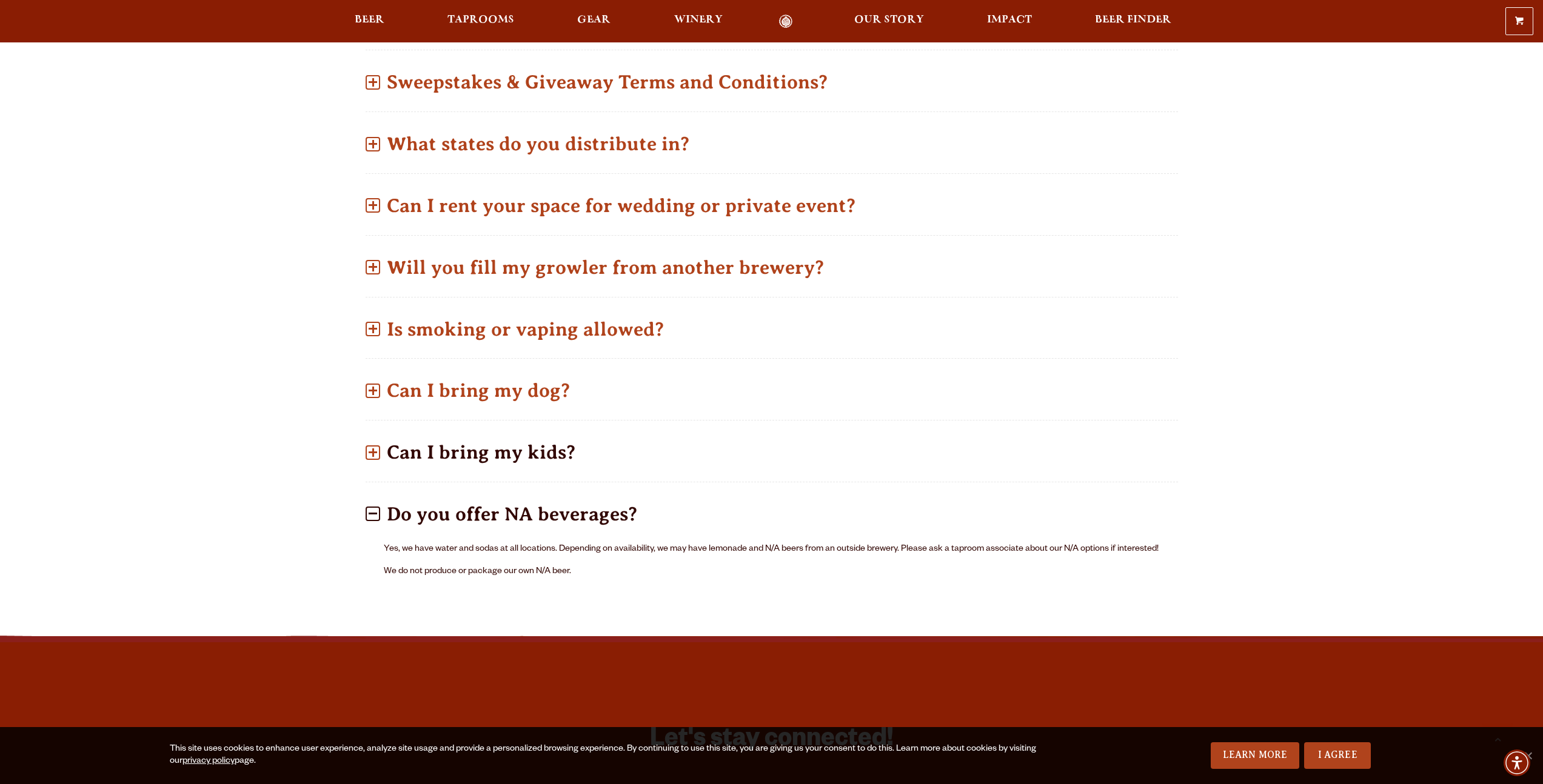
click at [469, 439] on p "Can I bring my kids?" at bounding box center [772, 452] width 812 height 43
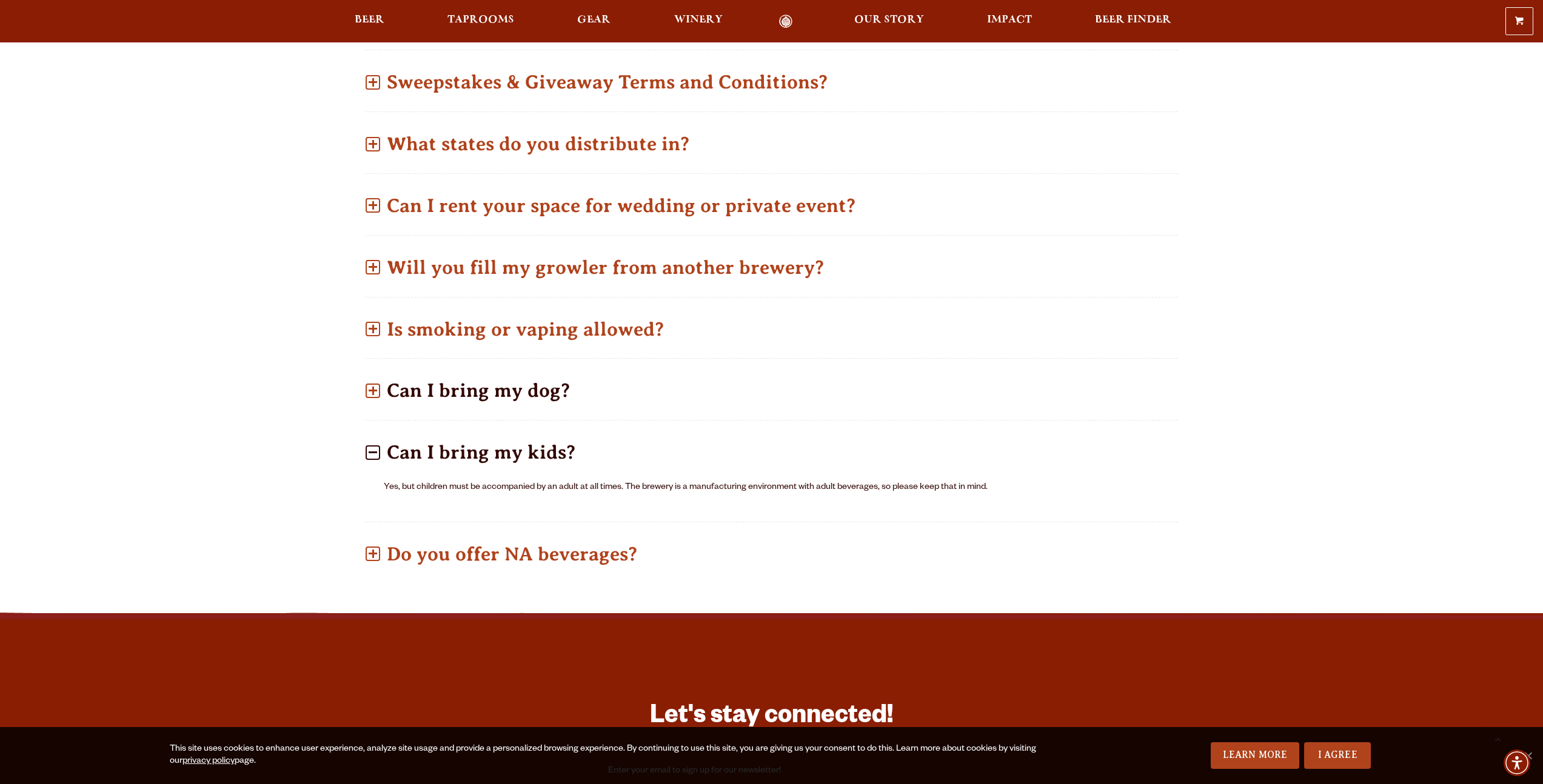
click at [474, 400] on p "Can I bring my dog?" at bounding box center [772, 391] width 812 height 43
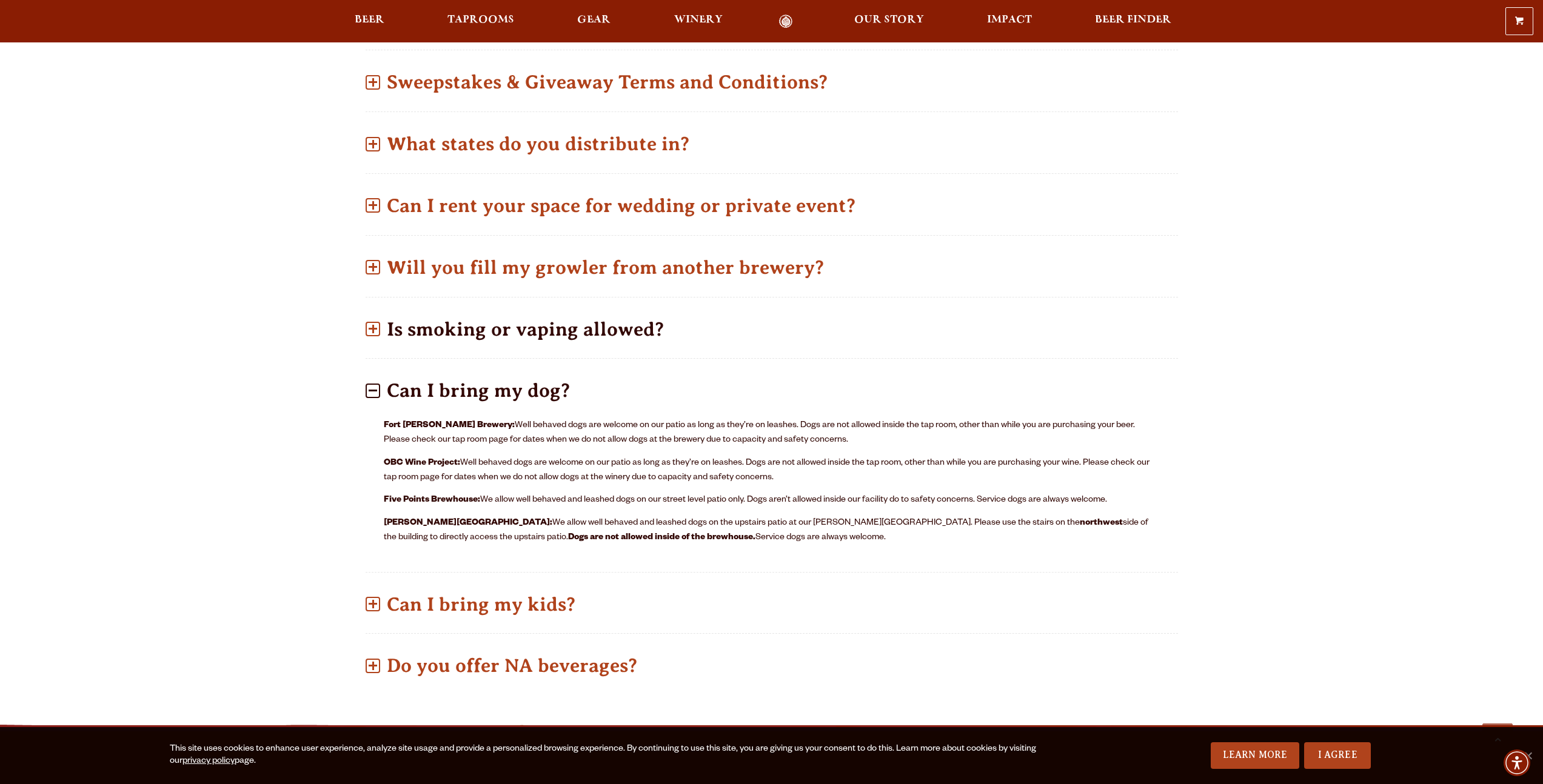
click at [488, 336] on p "Is smoking or vaping allowed?" at bounding box center [772, 329] width 812 height 43
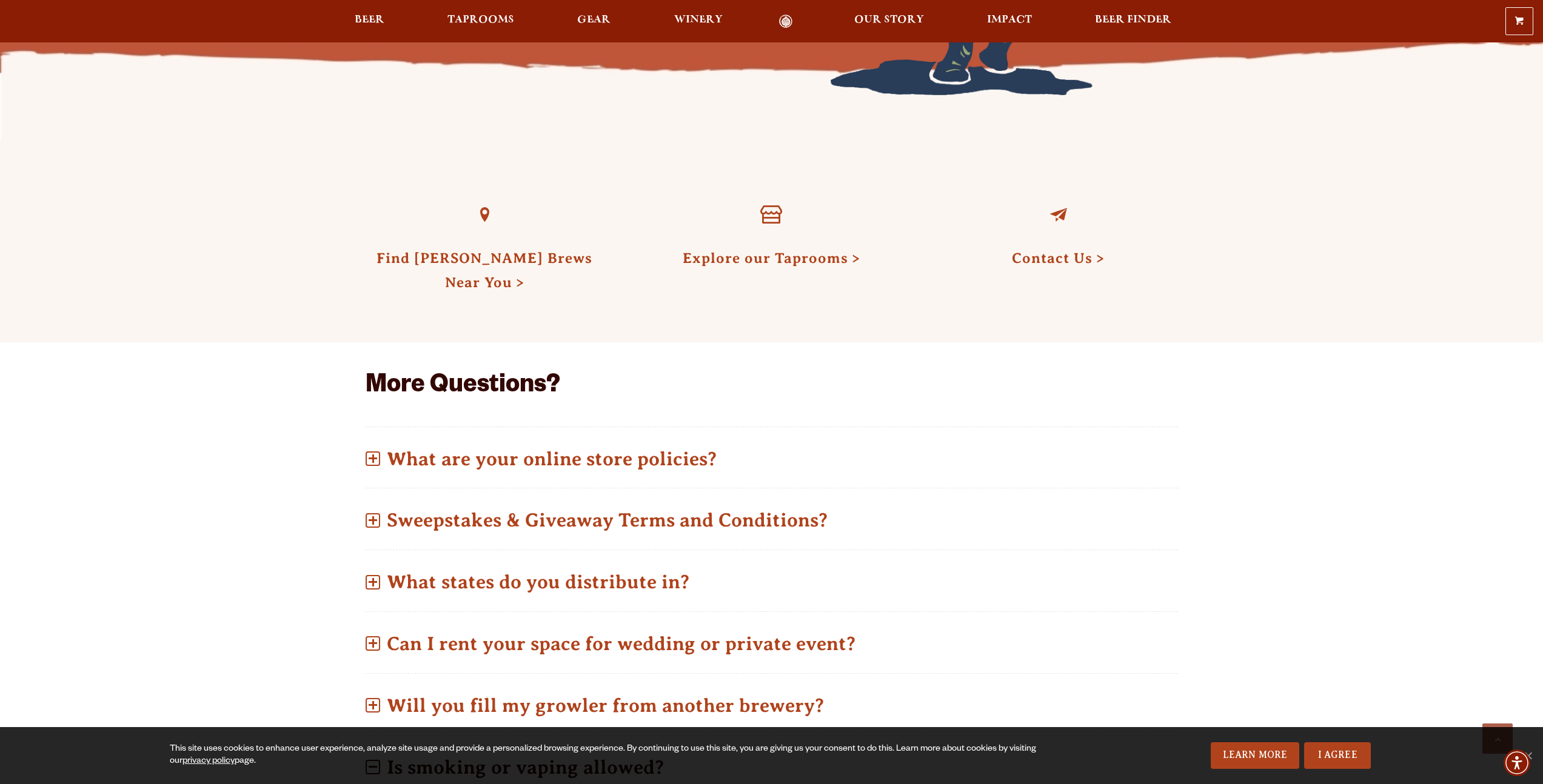
scroll to position [217, 0]
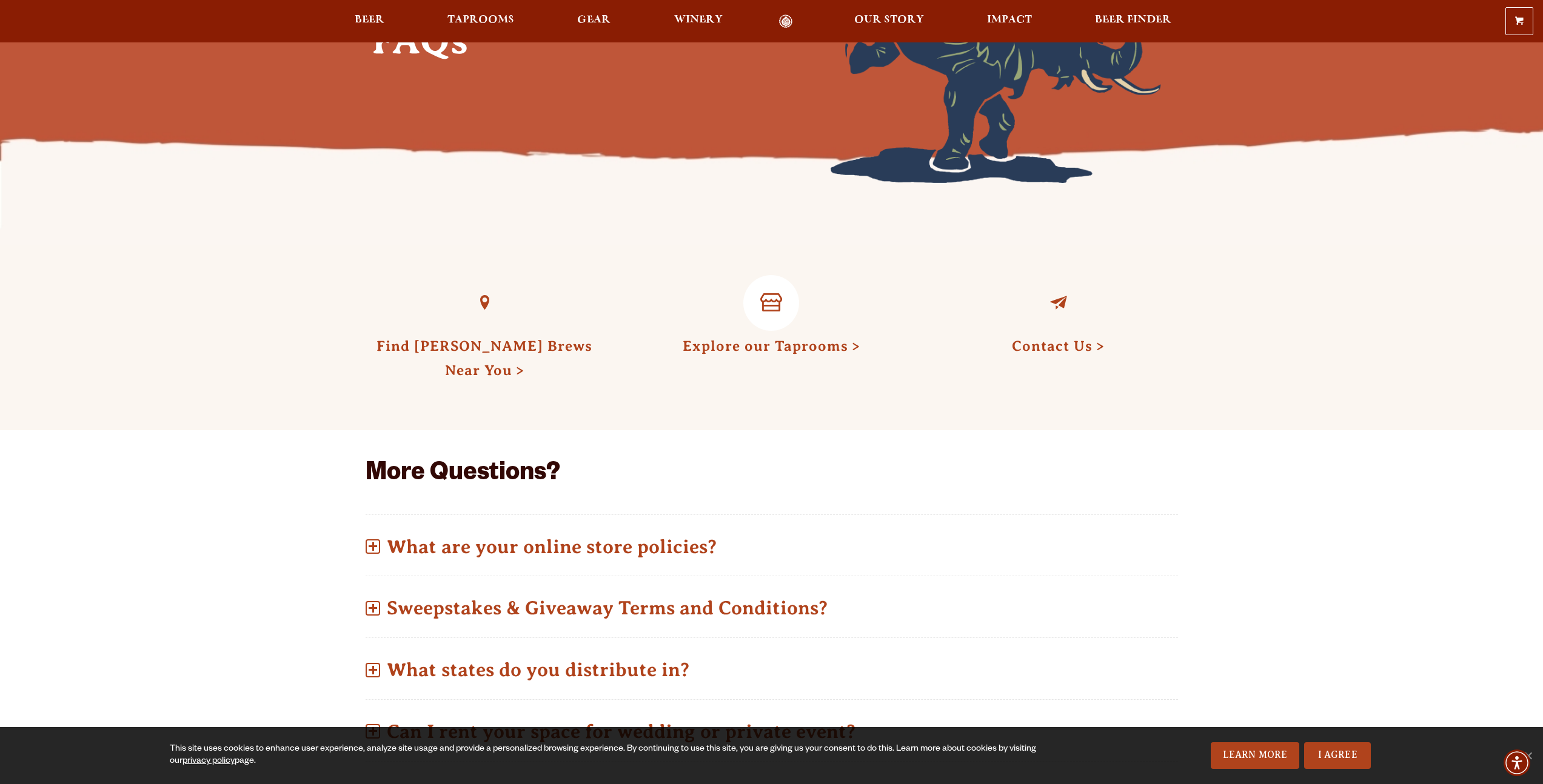
click at [719, 350] on link "Explore our Taprooms" at bounding box center [772, 346] width 178 height 16
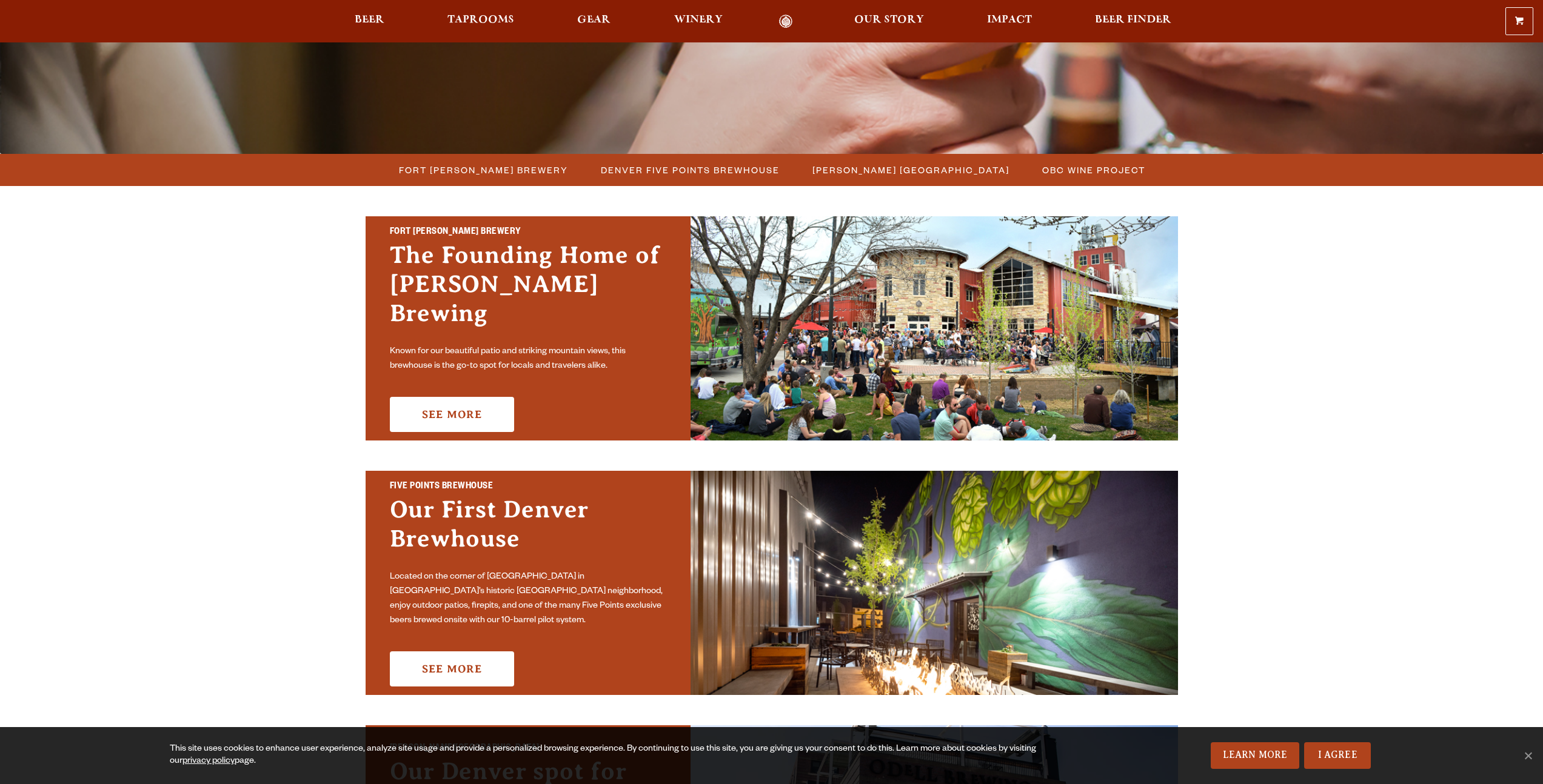
scroll to position [251, 0]
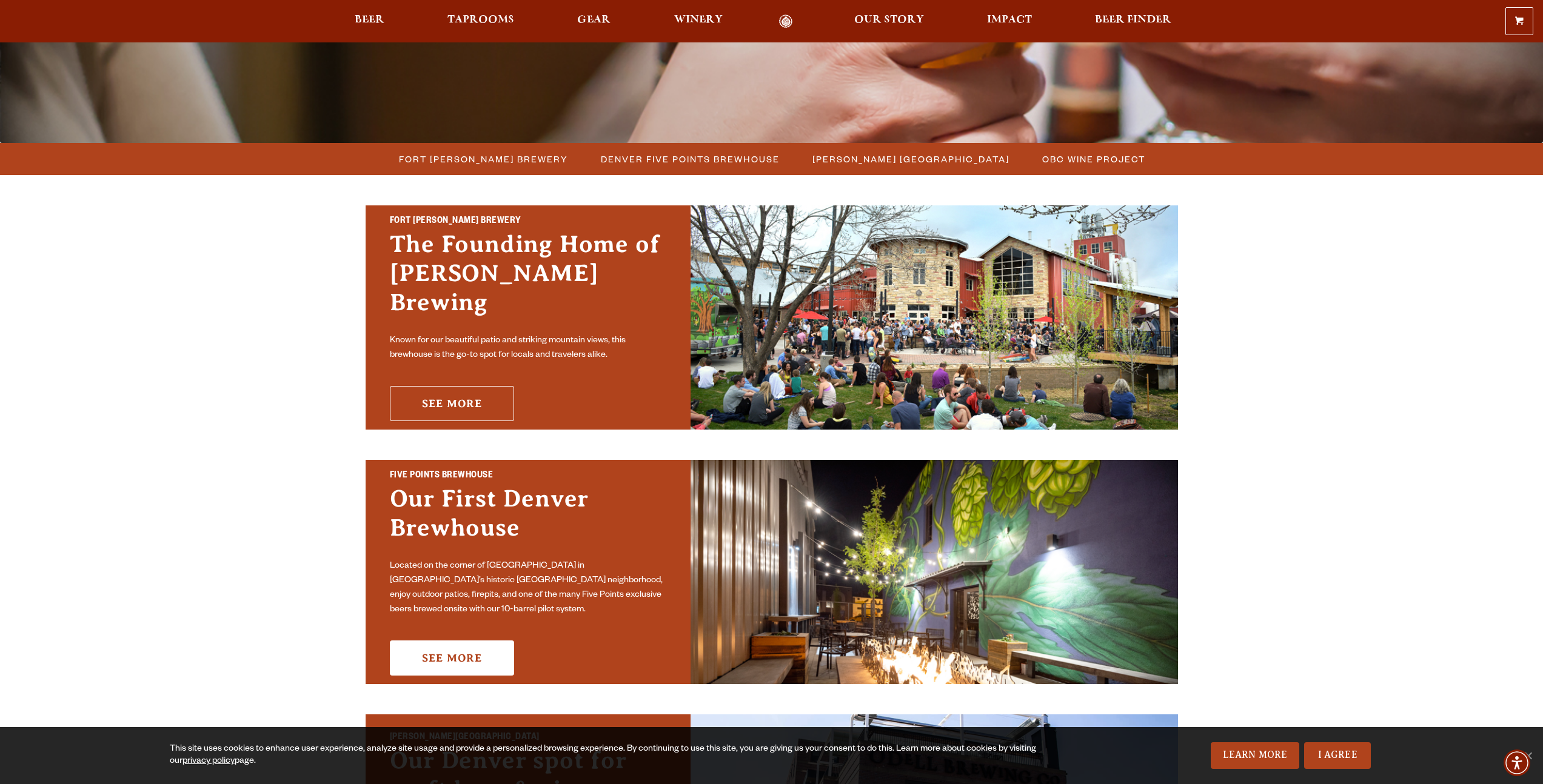
click at [472, 398] on link "See More" at bounding box center [452, 404] width 125 height 35
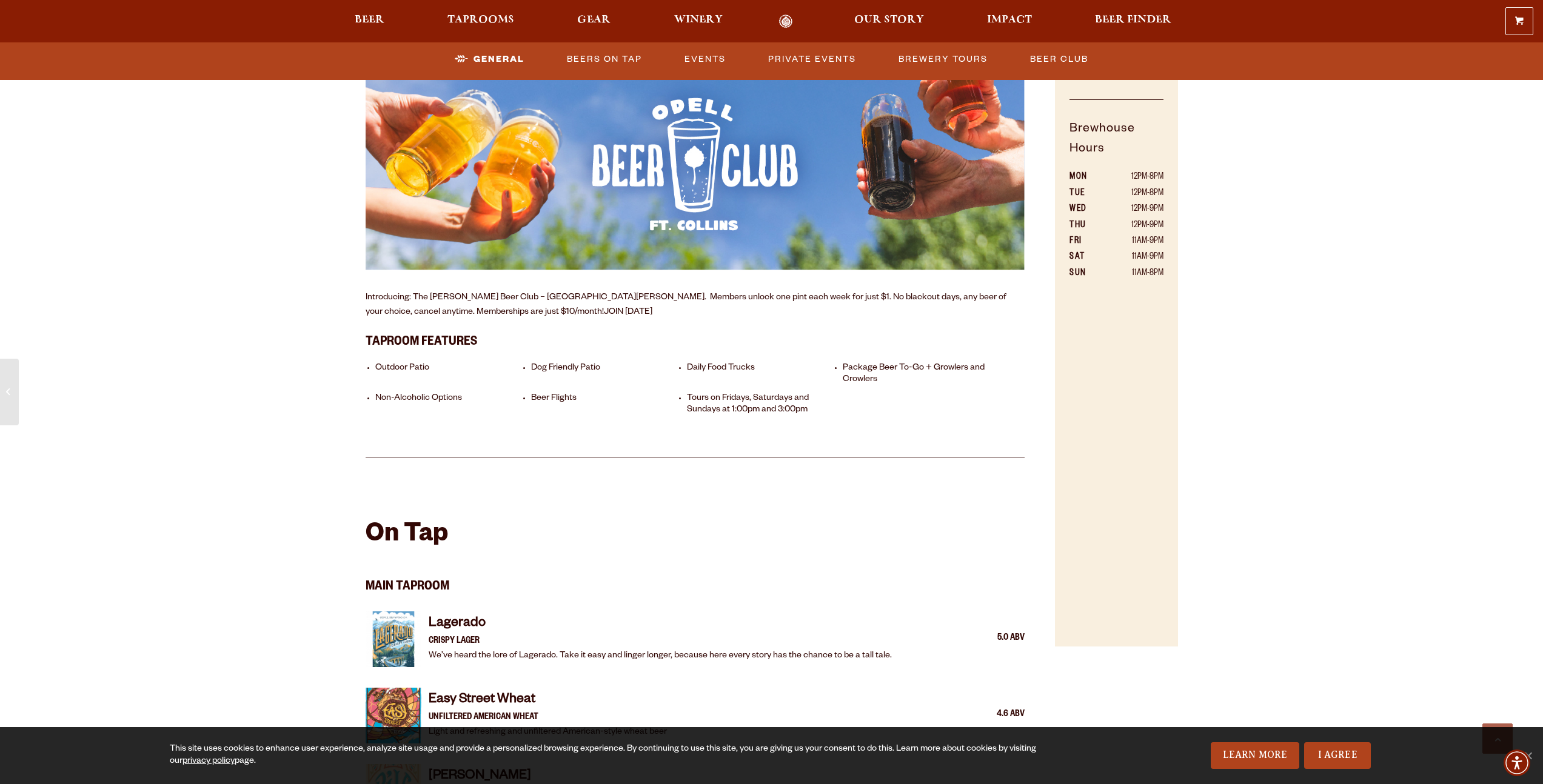
scroll to position [1107, 0]
